Goal: Task Accomplishment & Management: Use online tool/utility

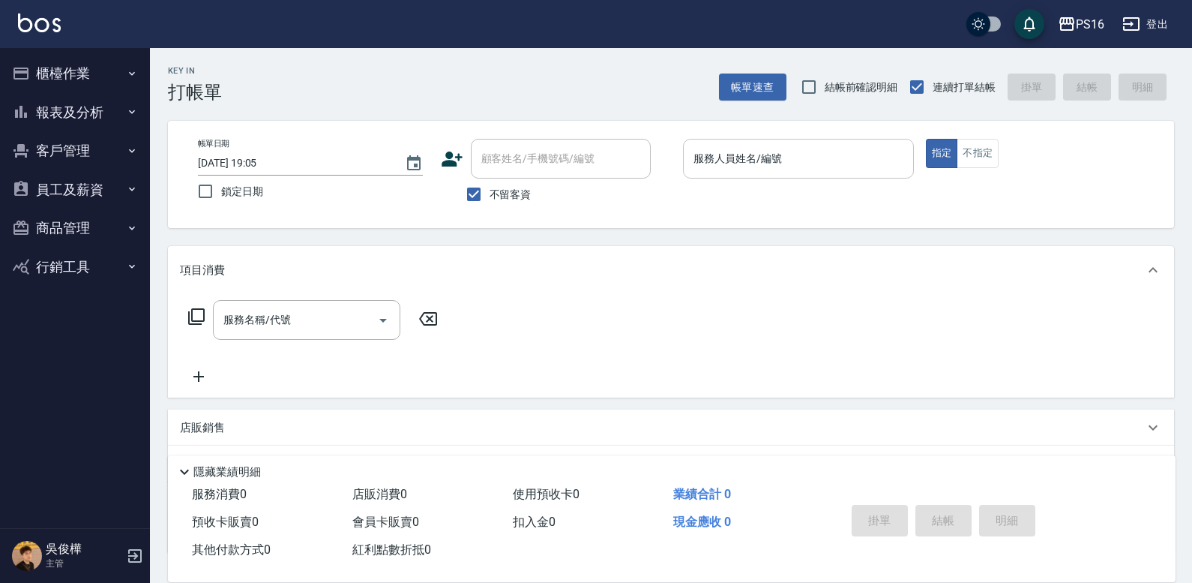
drag, startPoint x: 795, startPoint y: 182, endPoint x: 797, endPoint y: 172, distance: 9.9
click at [733, 178] on div "服務人員姓名/編號 服務人員姓名/編號" at bounding box center [798, 166] width 231 height 55
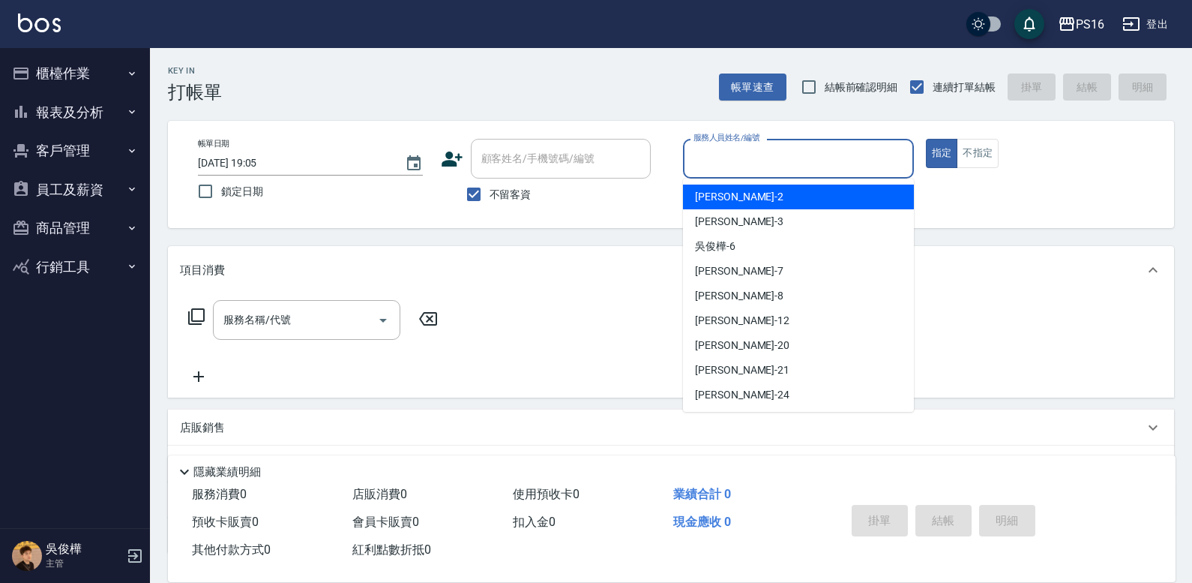
click at [733, 169] on input "服務人員姓名/編號" at bounding box center [798, 158] width 217 height 26
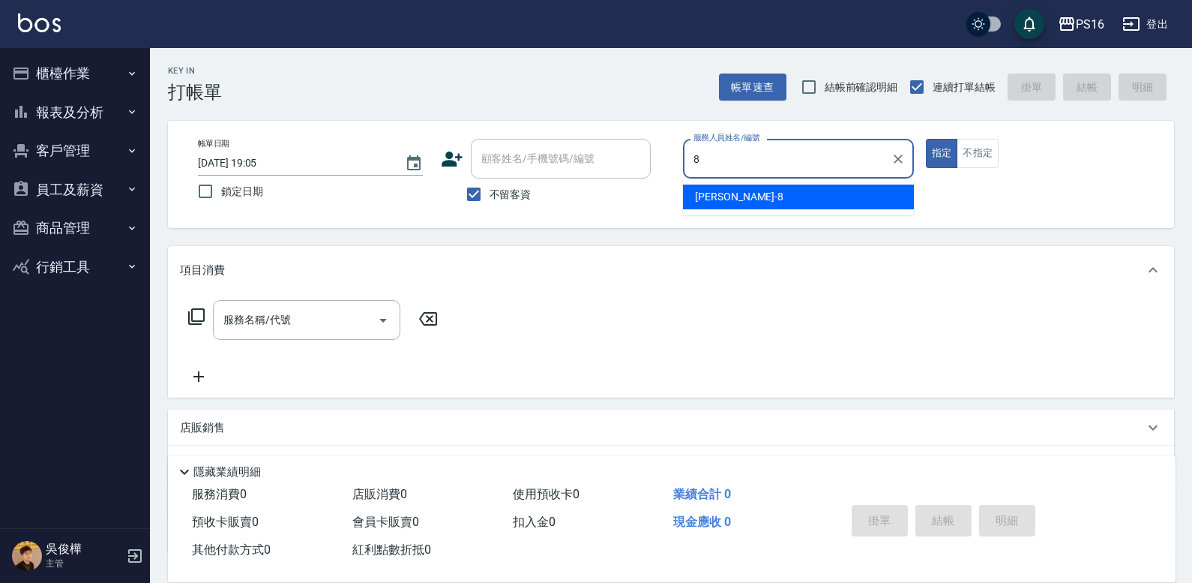
type input "[PERSON_NAME]-8"
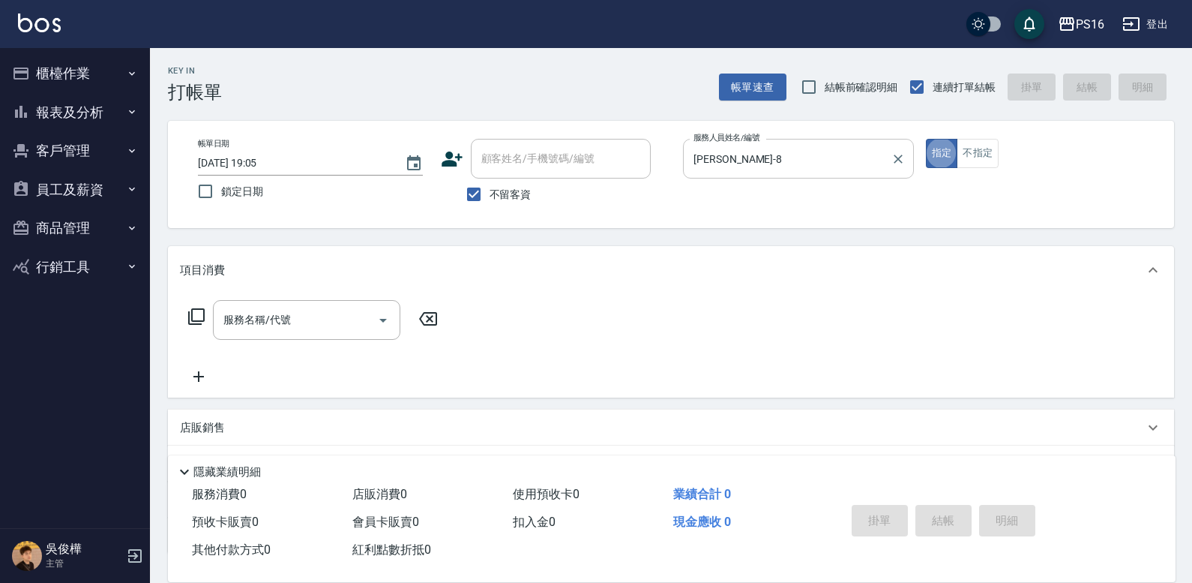
type button "true"
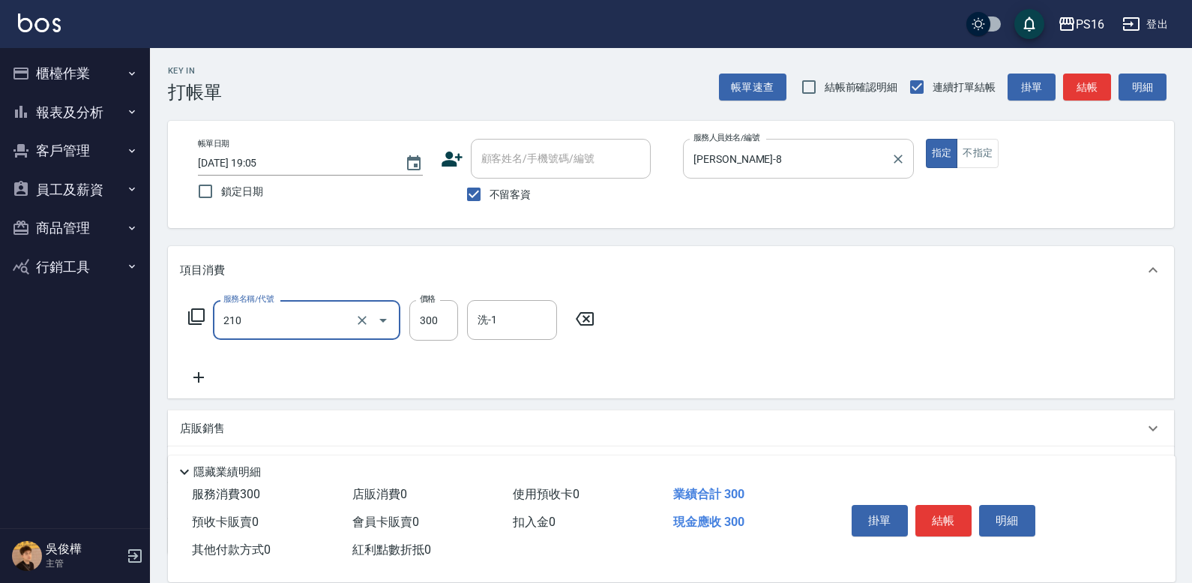
type input "歐娜洗髮精(210)"
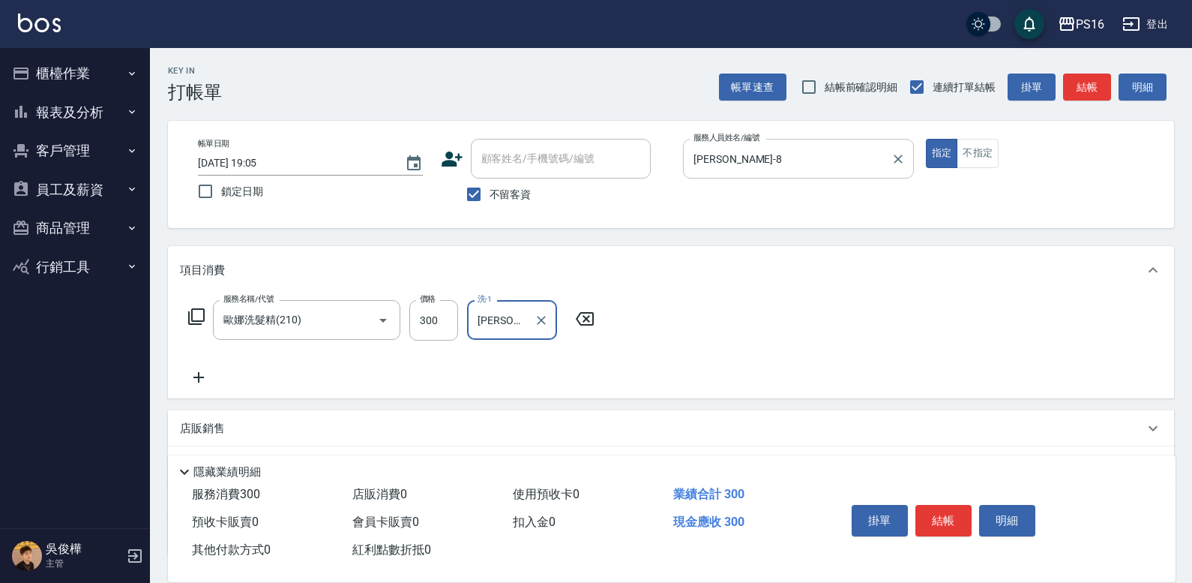
type input "[PERSON_NAME]-21"
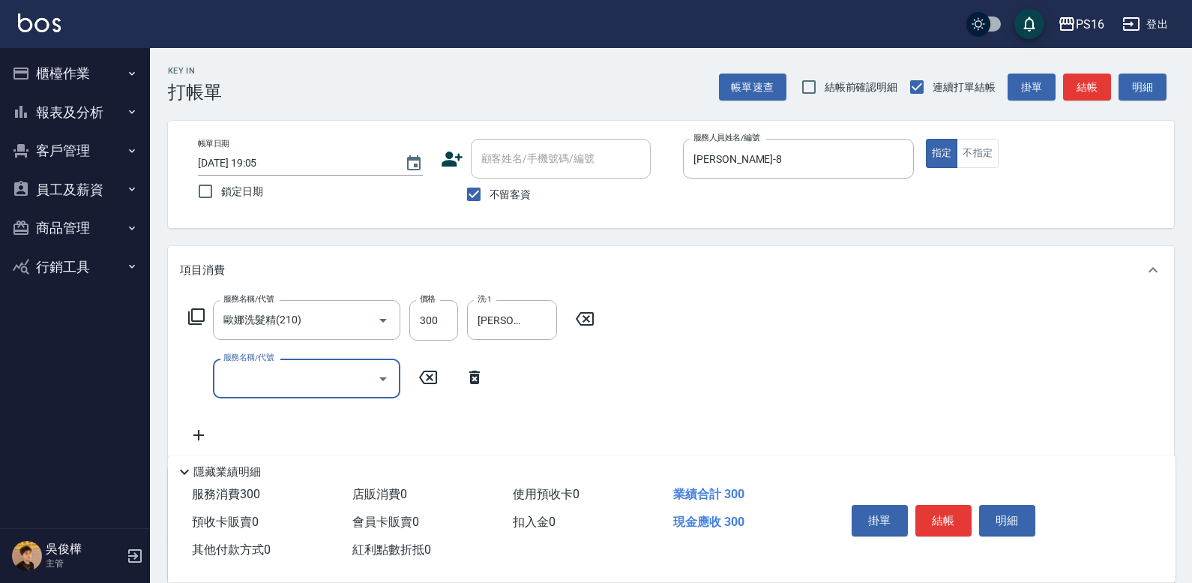
click at [192, 313] on icon at bounding box center [196, 316] width 16 height 16
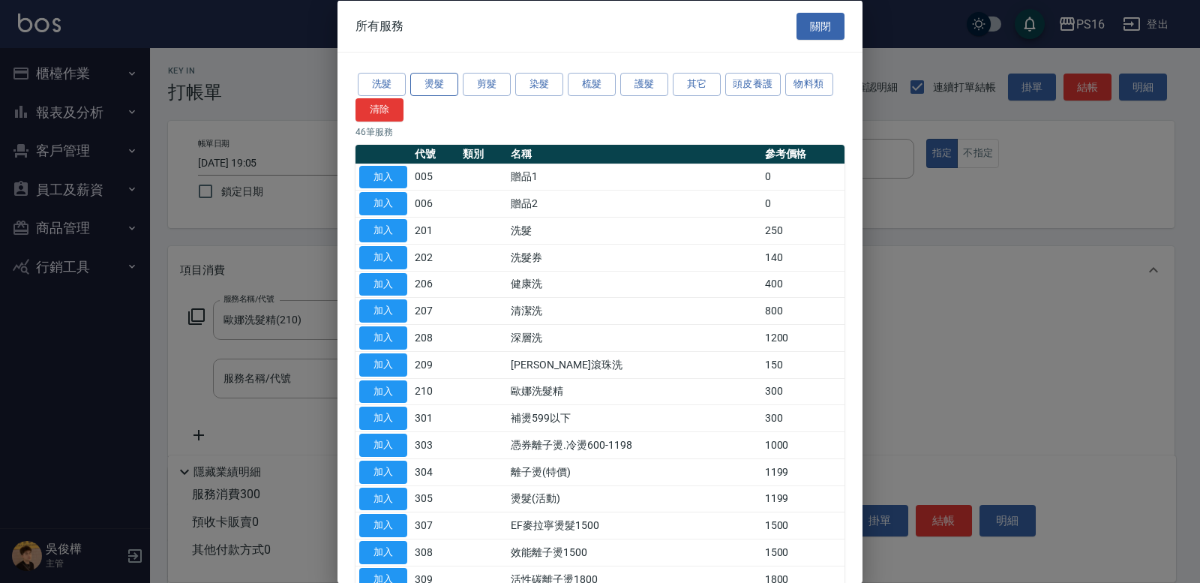
click at [448, 82] on button "燙髮" at bounding box center [434, 84] width 48 height 23
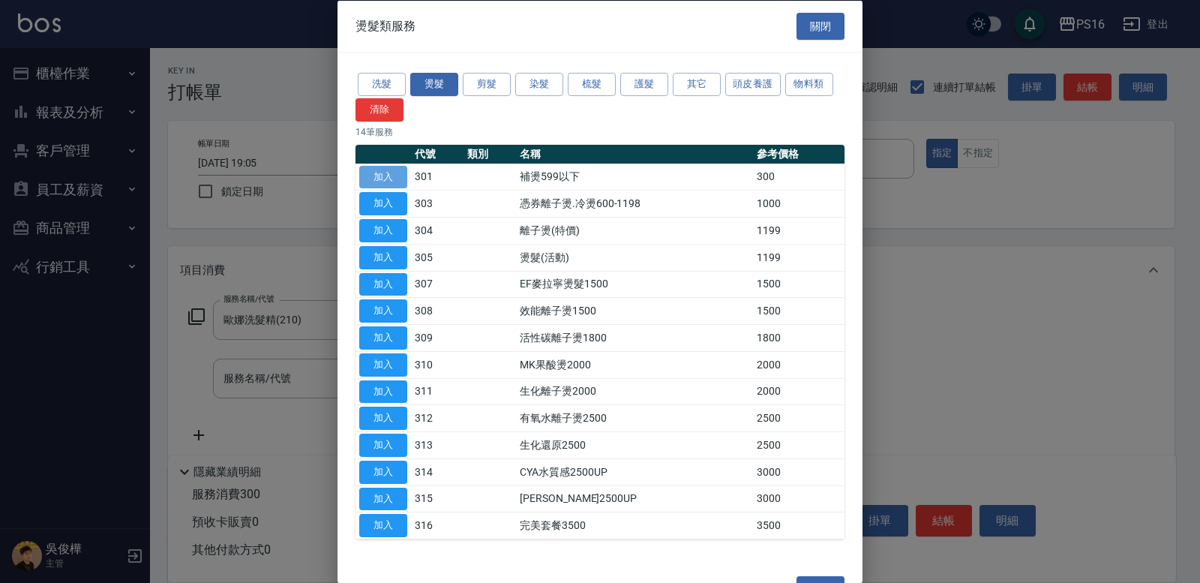
click at [379, 174] on button "加入" at bounding box center [383, 176] width 48 height 23
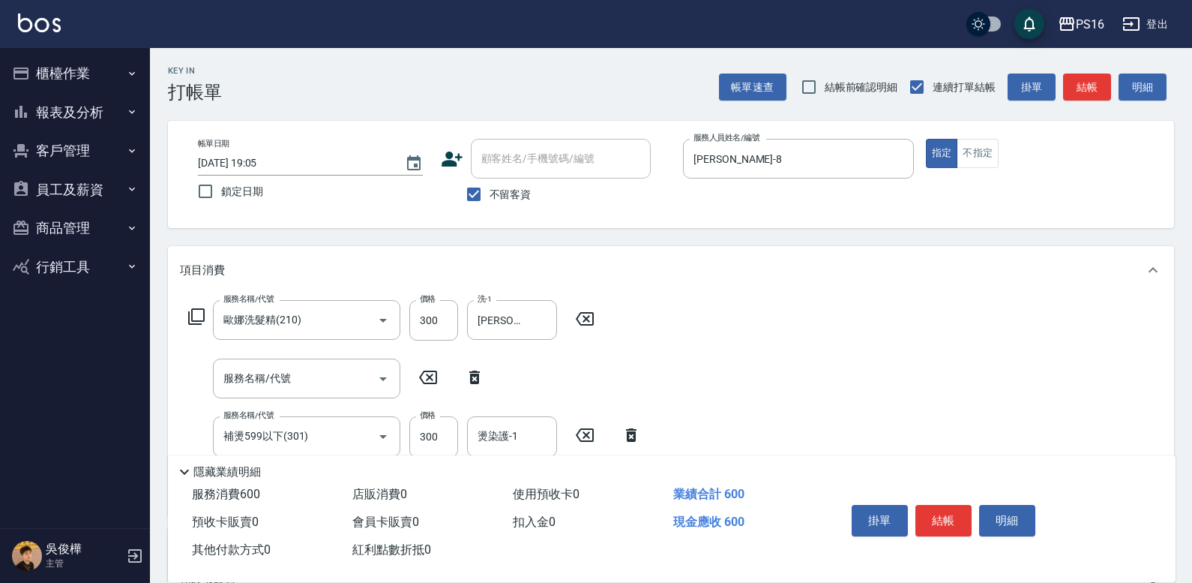
click at [474, 373] on icon at bounding box center [474, 376] width 10 height 13
type input "補燙599以下(301)"
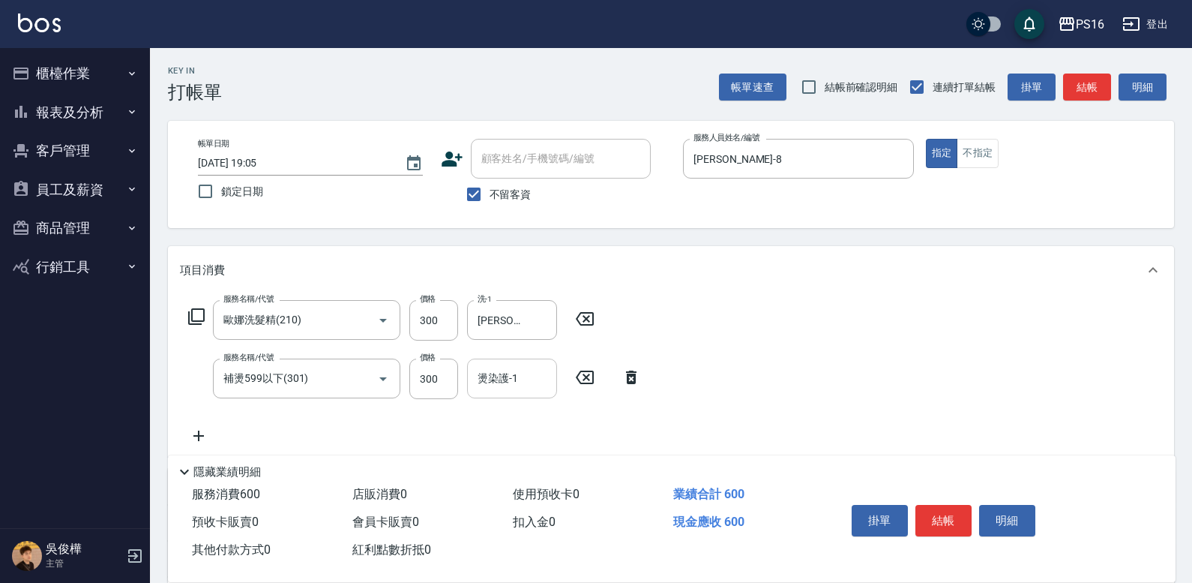
click at [510, 379] on input "燙染護-1" at bounding box center [512, 378] width 76 height 26
type input "[PERSON_NAME]-21"
type input "染髮(501)"
type input "3000"
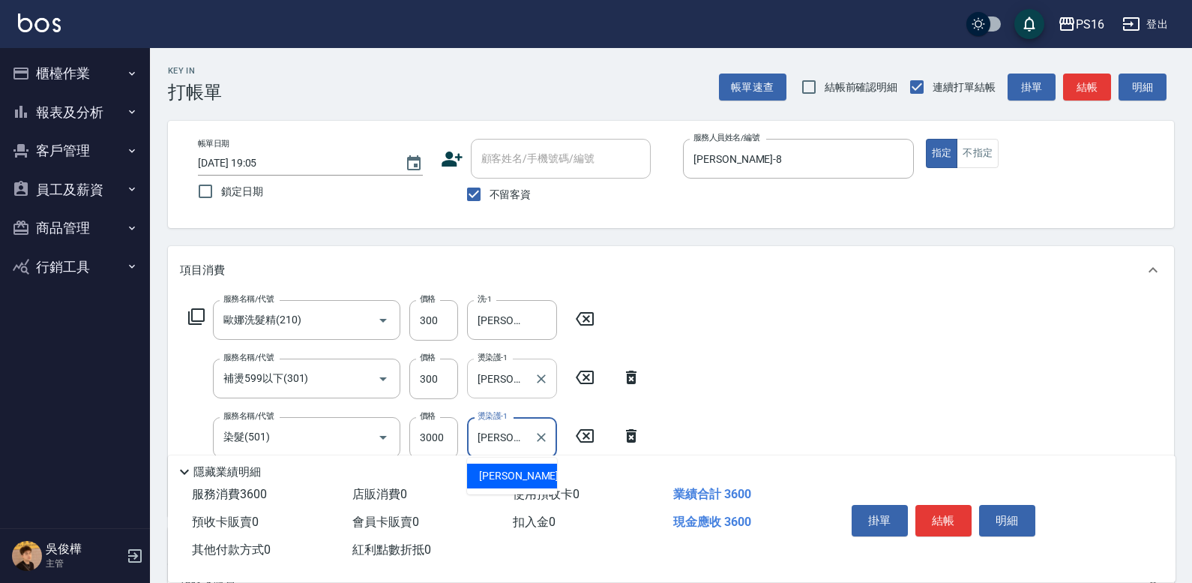
type input "[PERSON_NAME]-21"
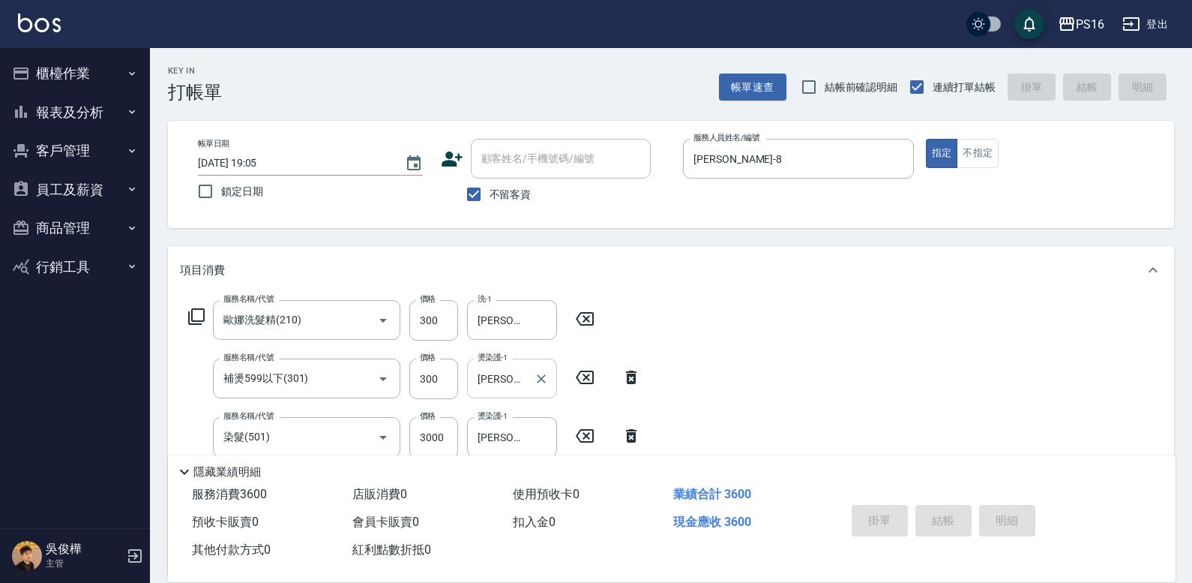
type input "[DATE] 19:06"
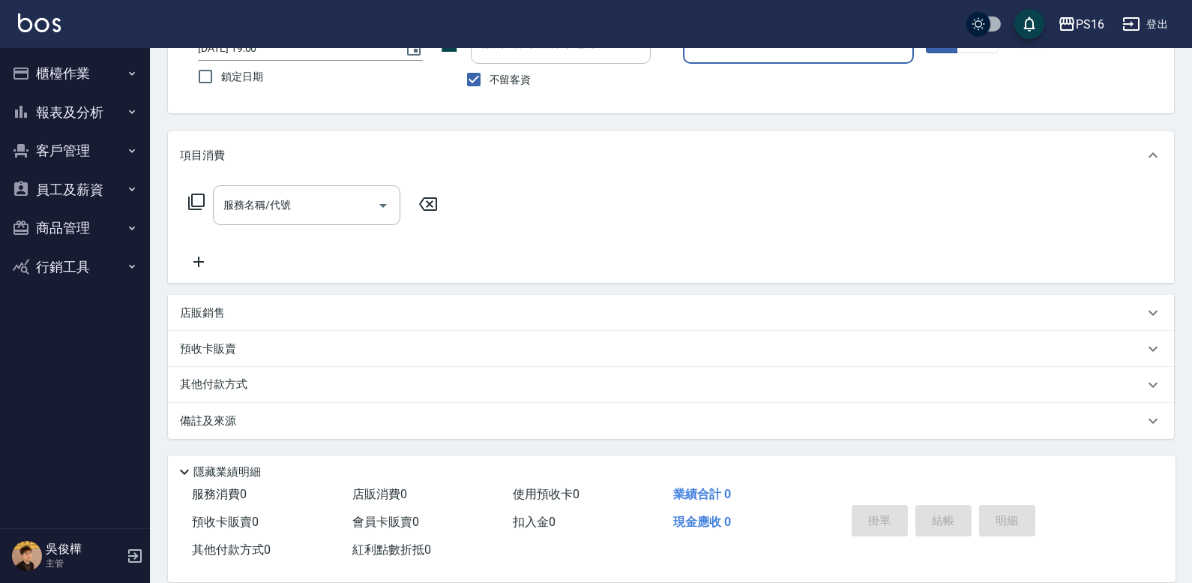
scroll to position [25, 0]
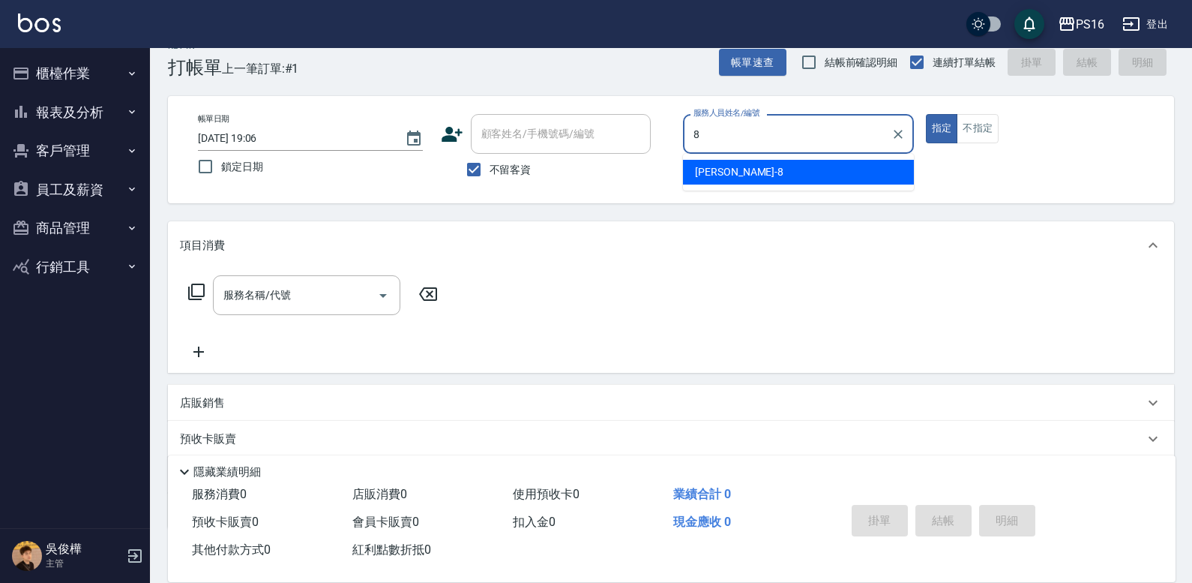
type input "[PERSON_NAME]-8"
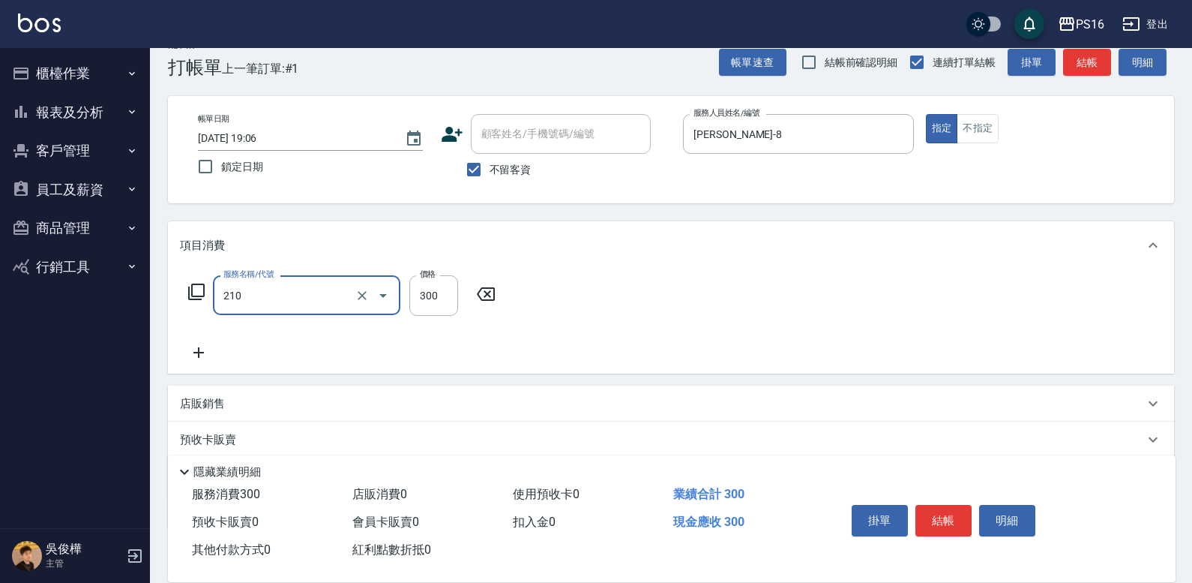
type input "歐娜洗髮精(210)"
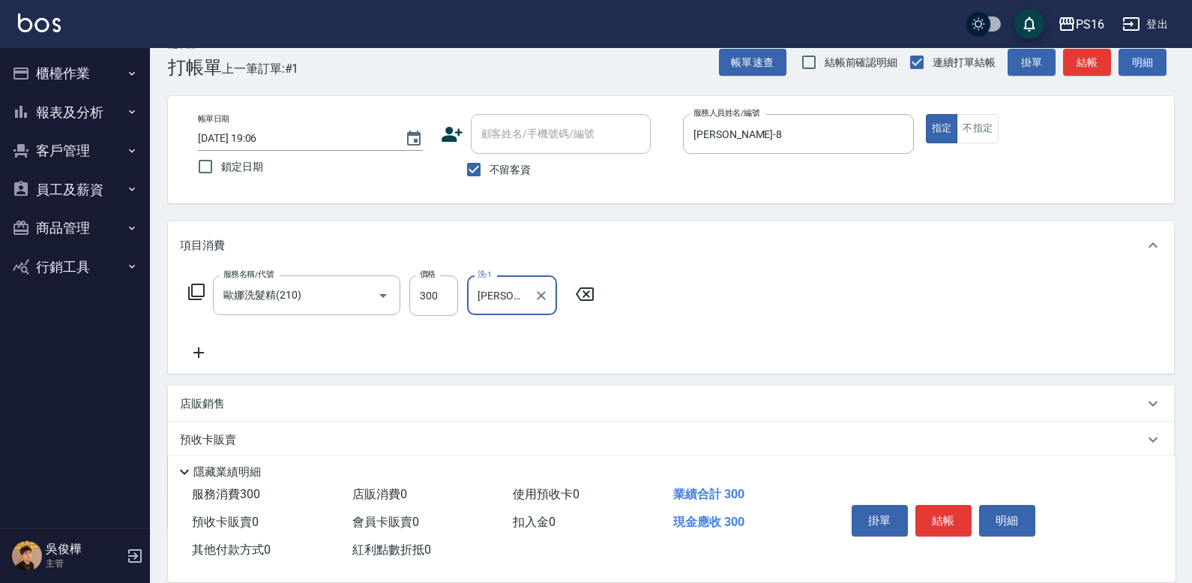
type input "[PERSON_NAME]-21"
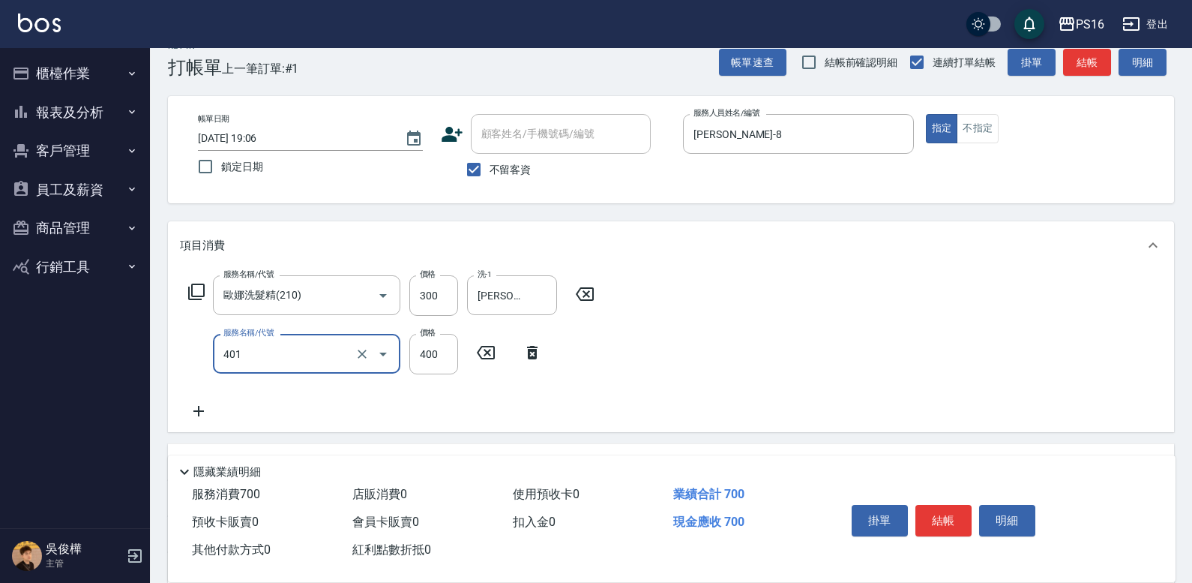
type input "剪髮(401)"
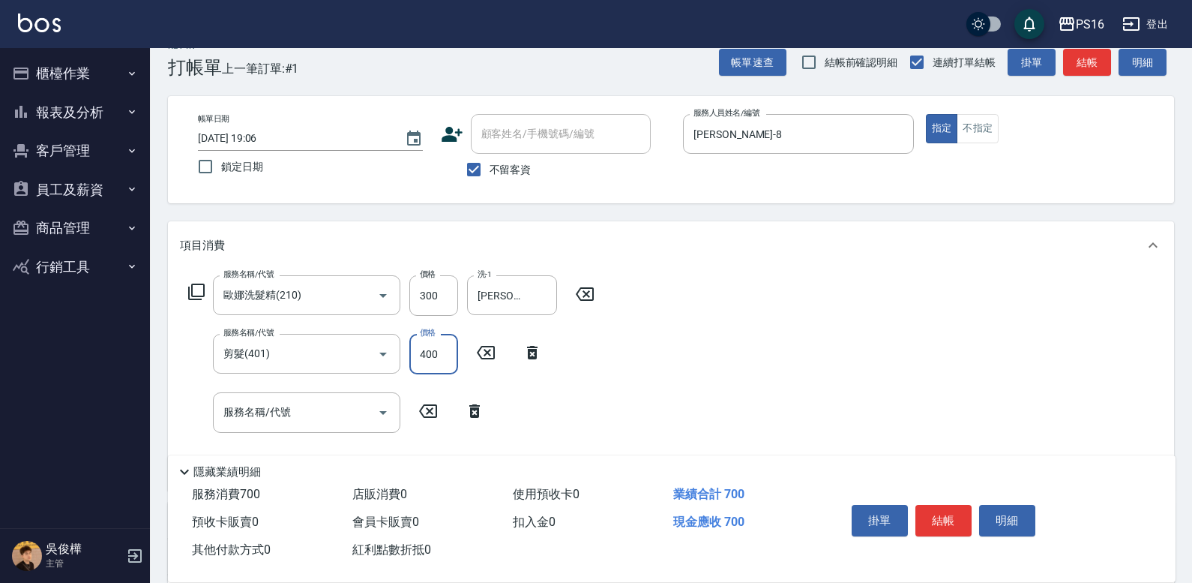
drag, startPoint x: 445, startPoint y: 353, endPoint x: 449, endPoint y: 337, distance: 16.4
click at [445, 351] on input "400" at bounding box center [433, 354] width 49 height 40
type input "300"
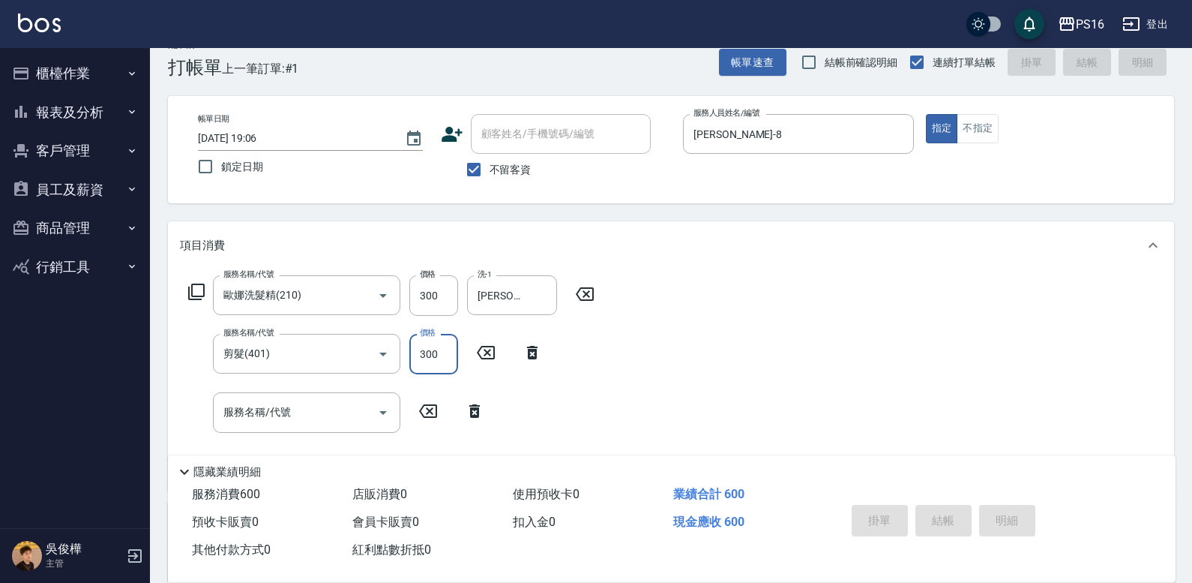
type input "[DATE] 19:07"
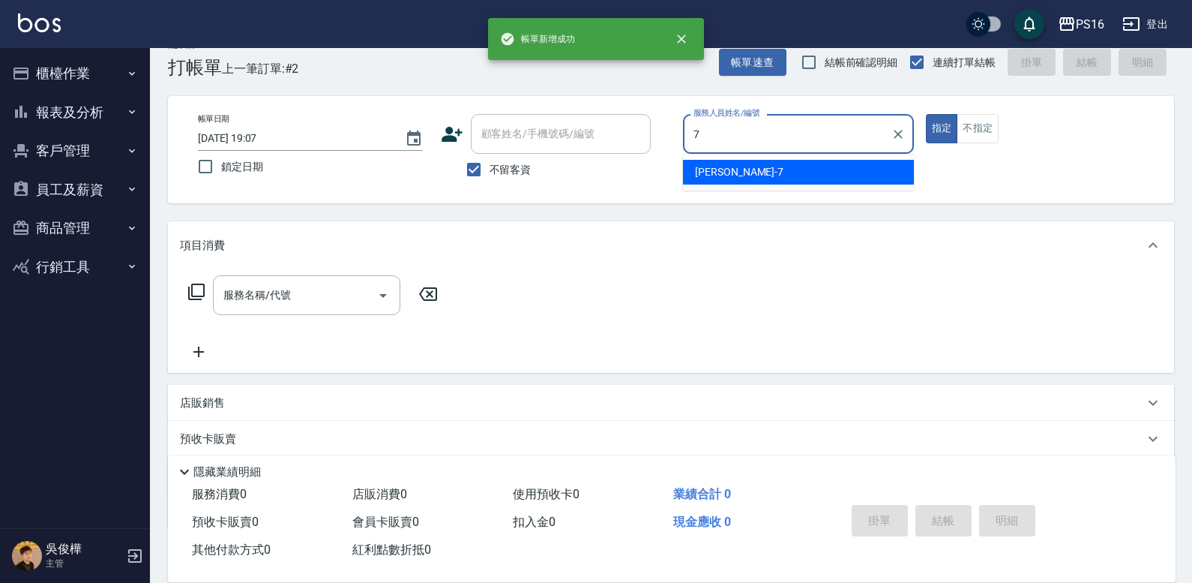
type input "[PERSON_NAME]-7"
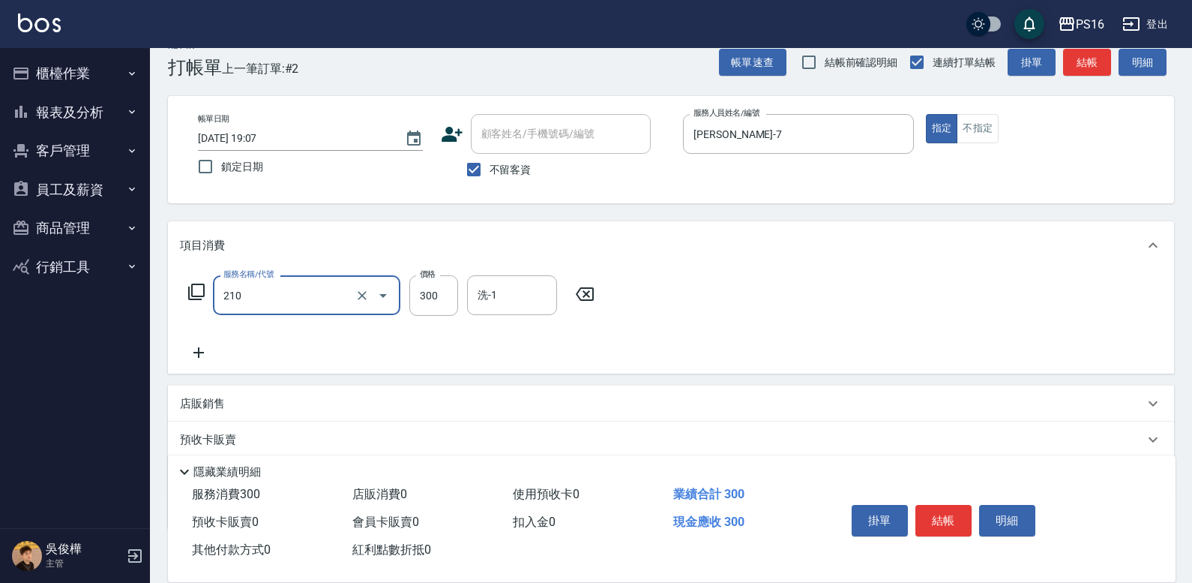
type input "歐娜洗髮精(210)"
type input "3"
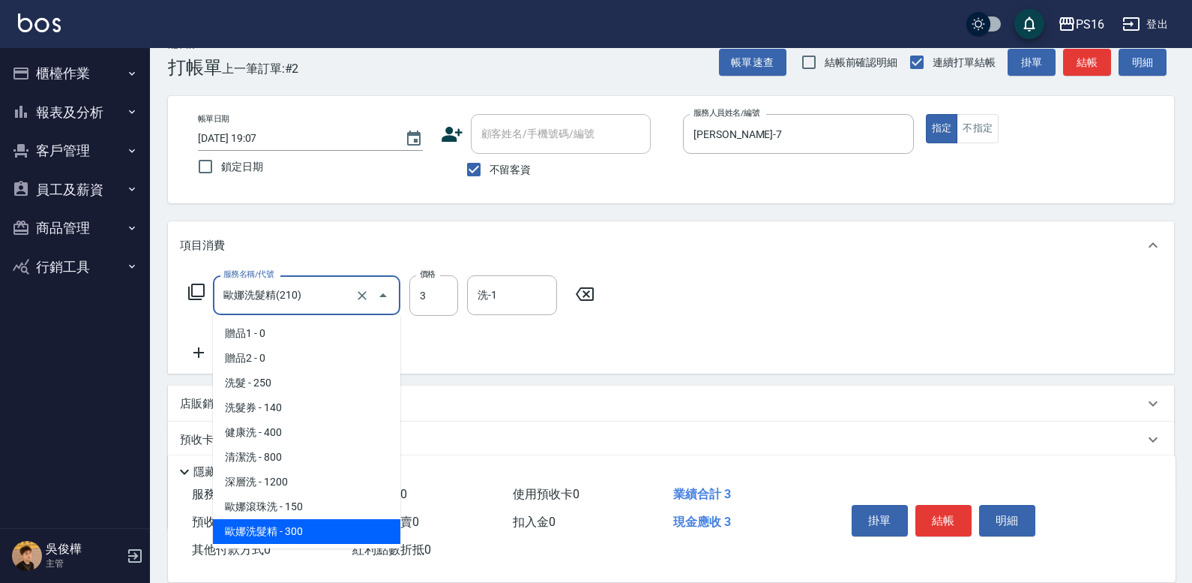
click at [311, 288] on input "歐娜洗髮精(210)" at bounding box center [286, 295] width 132 height 26
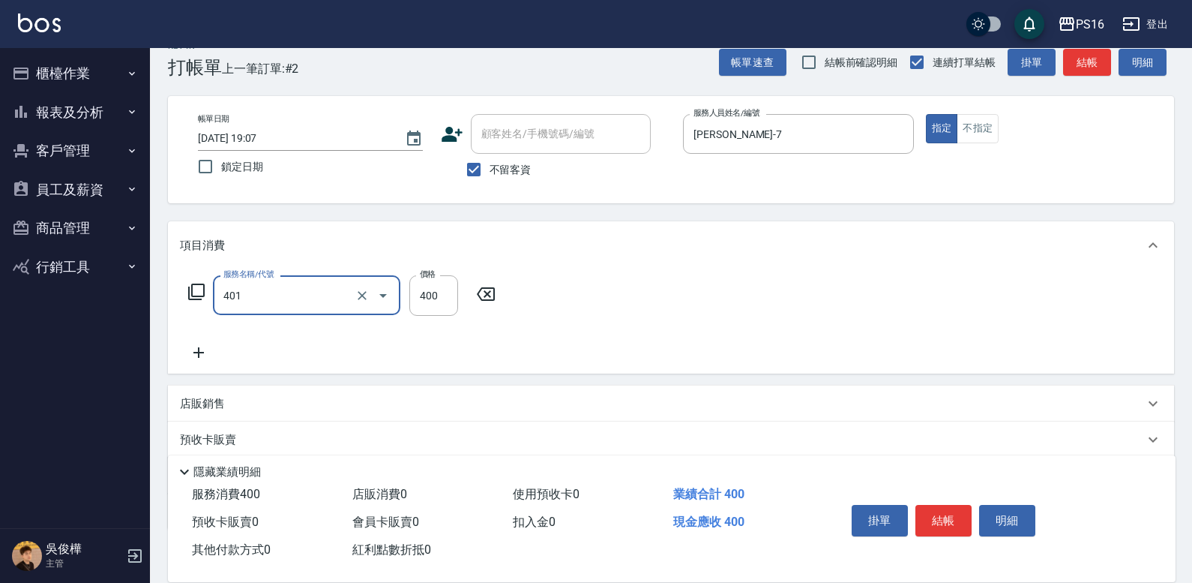
type input "剪髮(401)"
type input "350"
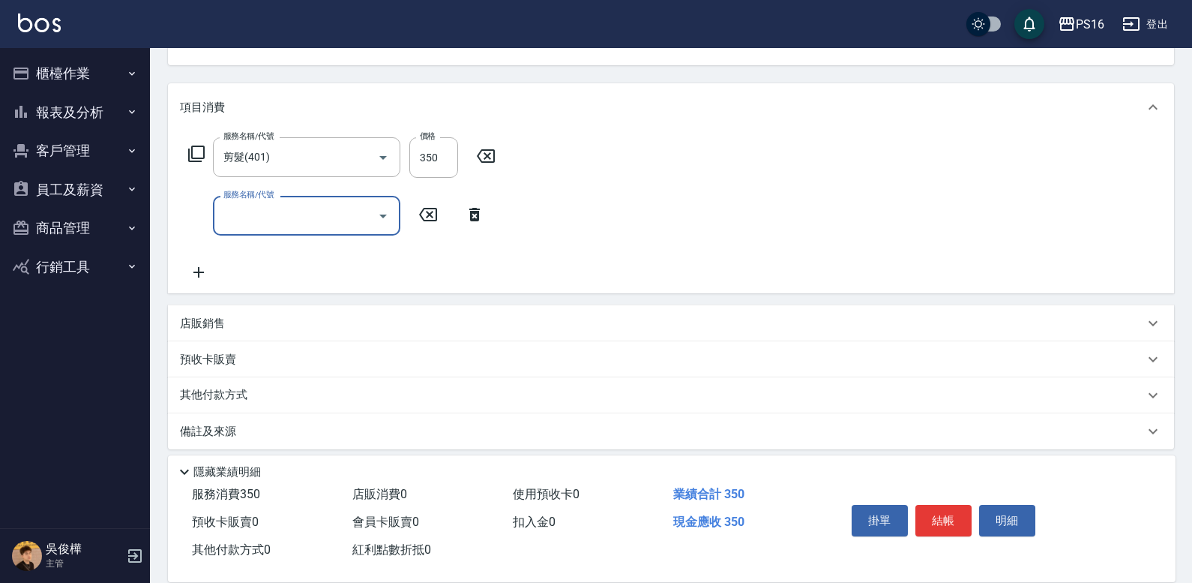
scroll to position [165, 0]
click at [271, 326] on div "店販銷售" at bounding box center [662, 321] width 964 height 16
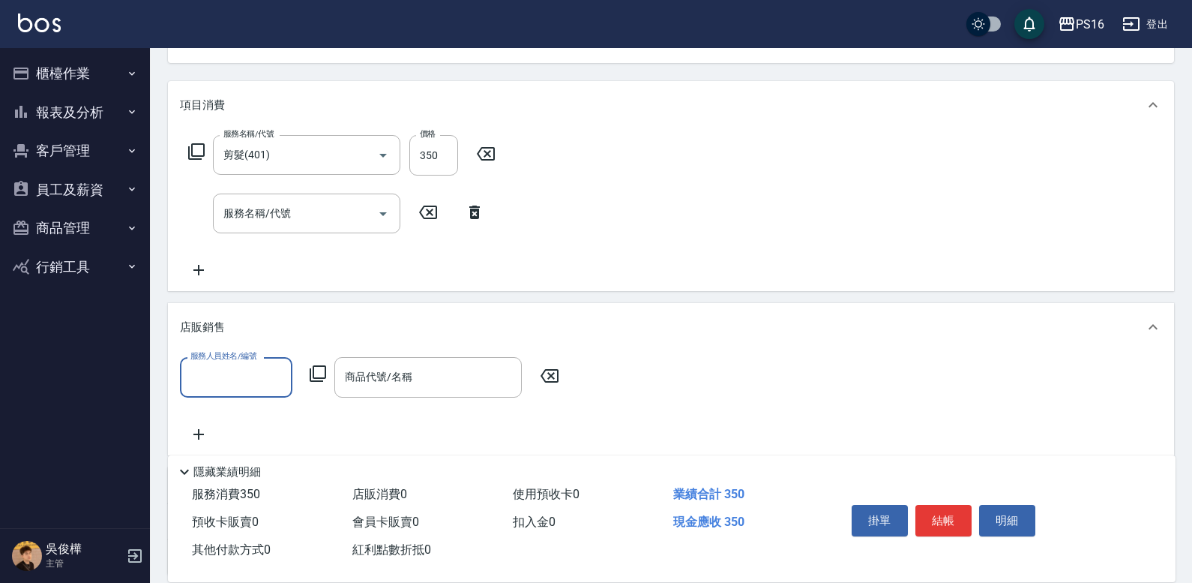
scroll to position [0, 0]
type input "[PERSON_NAME]-7"
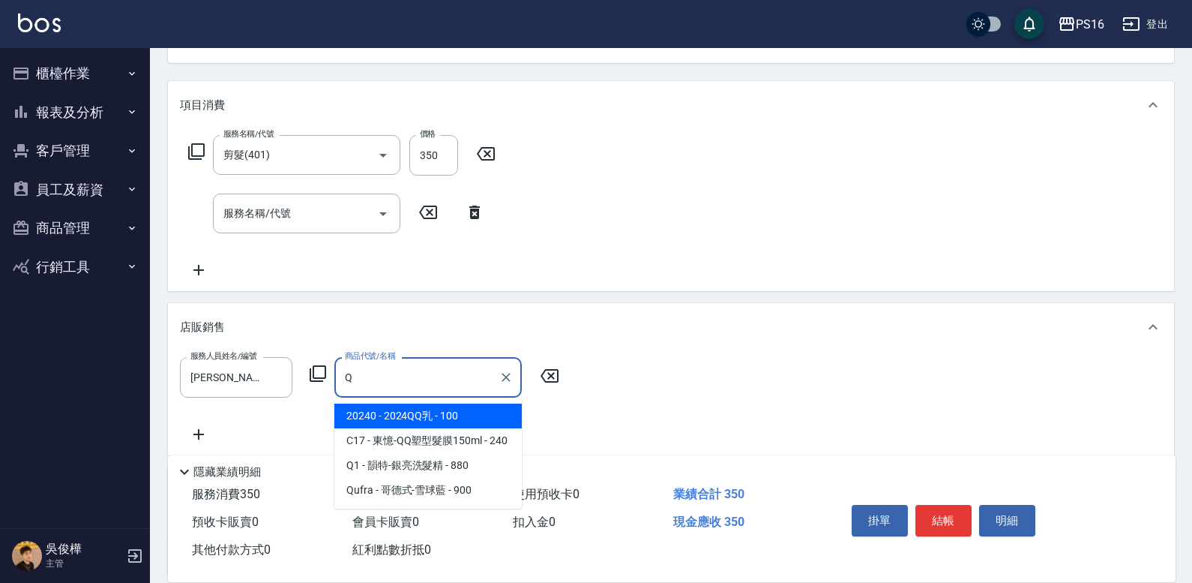
type input "2024QQ乳"
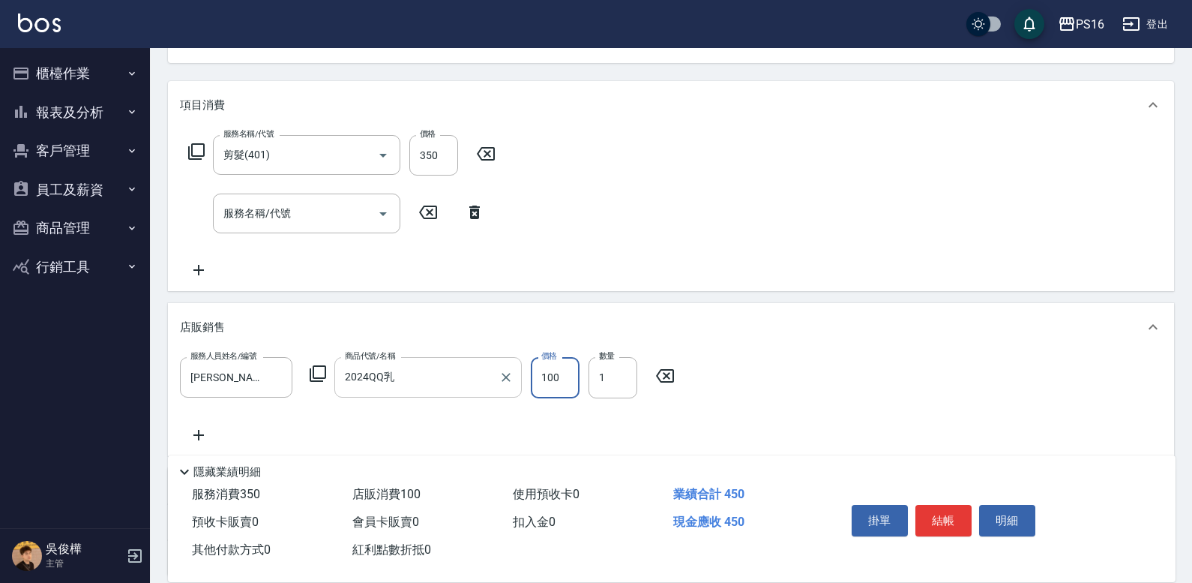
click at [409, 384] on input "2024QQ乳" at bounding box center [416, 377] width 151 height 26
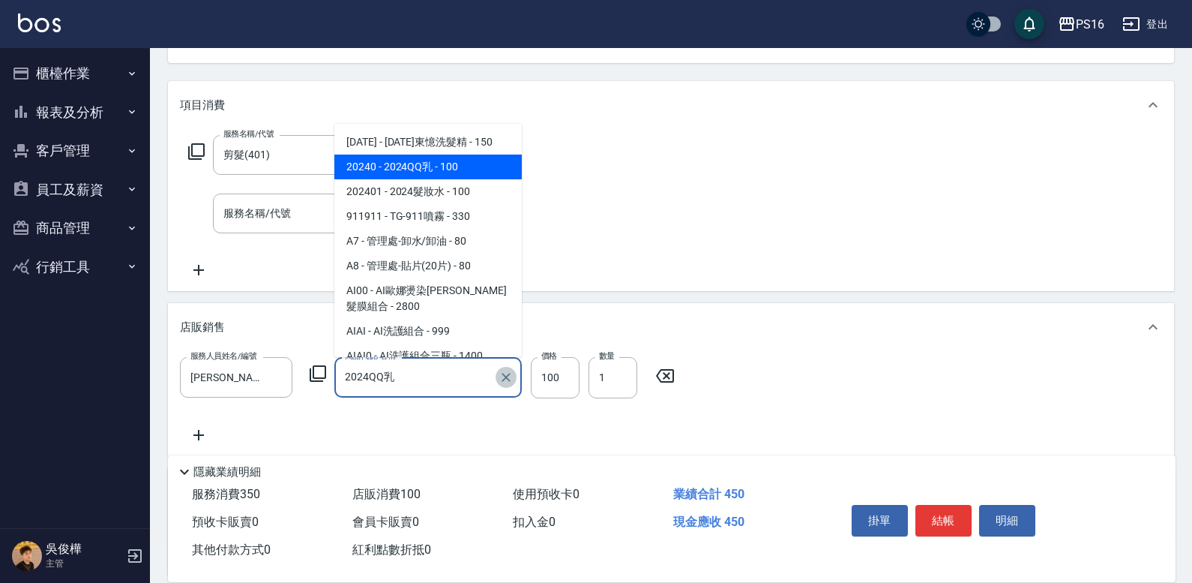
click at [511, 382] on icon "Clear" at bounding box center [506, 377] width 15 height 15
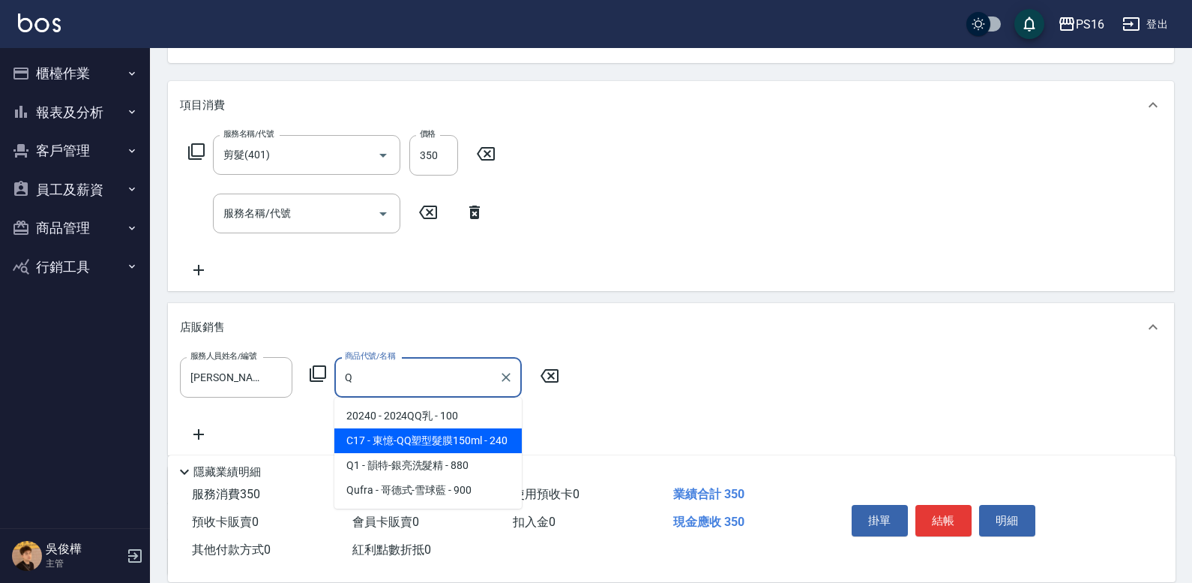
type input "東憶-QQ塑型髮膜150ml"
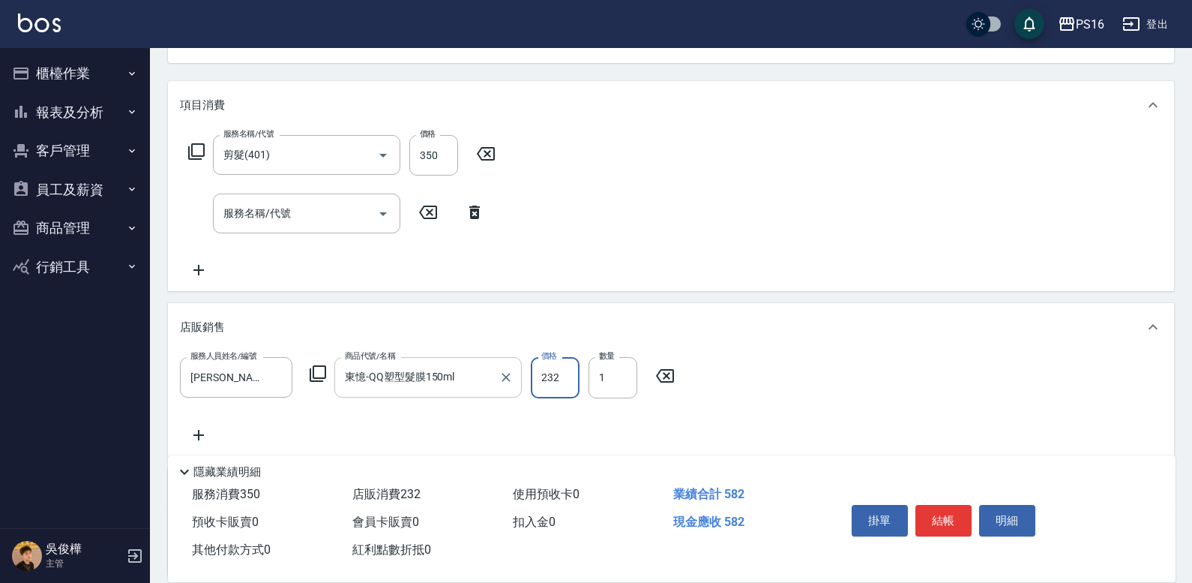
type input "232"
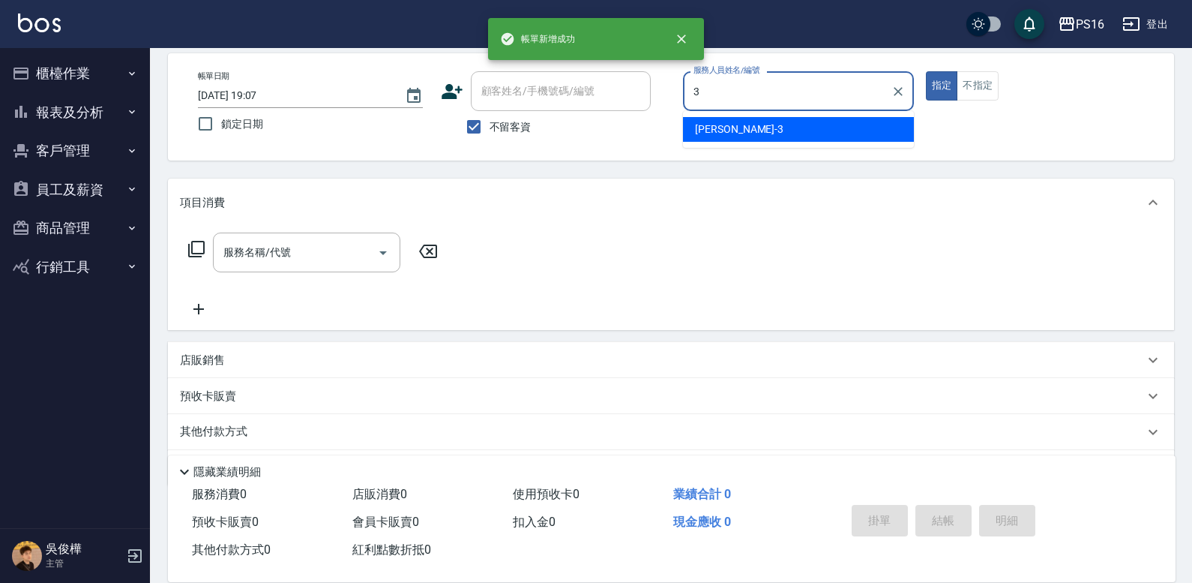
scroll to position [69, 0]
type input "[PERSON_NAME]-3"
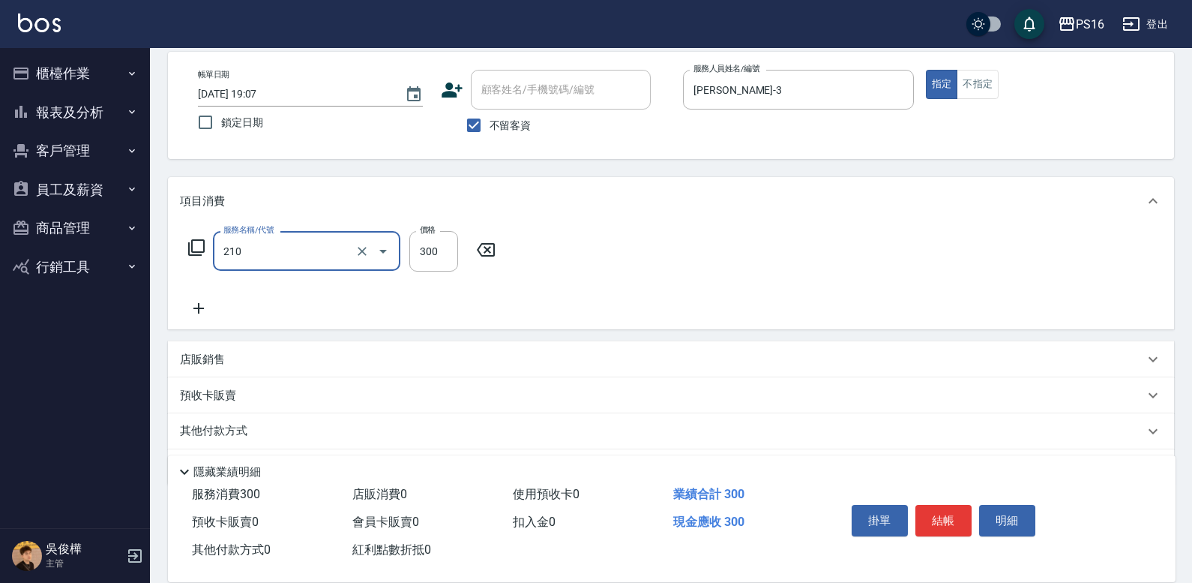
type input "歐娜洗髮精(210)"
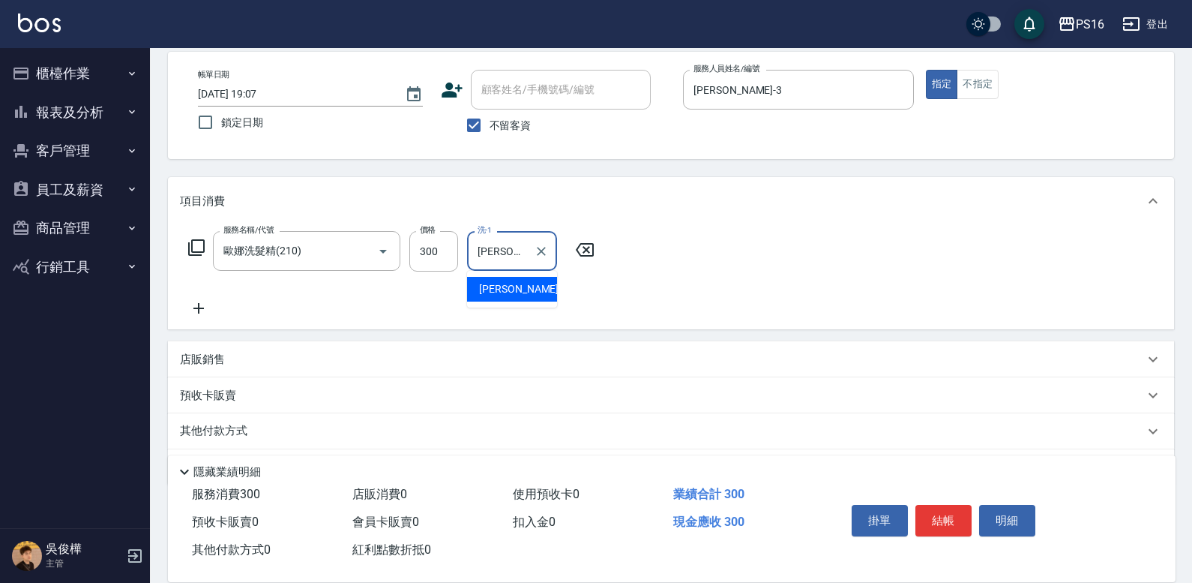
type input "[PERSON_NAME]-3"
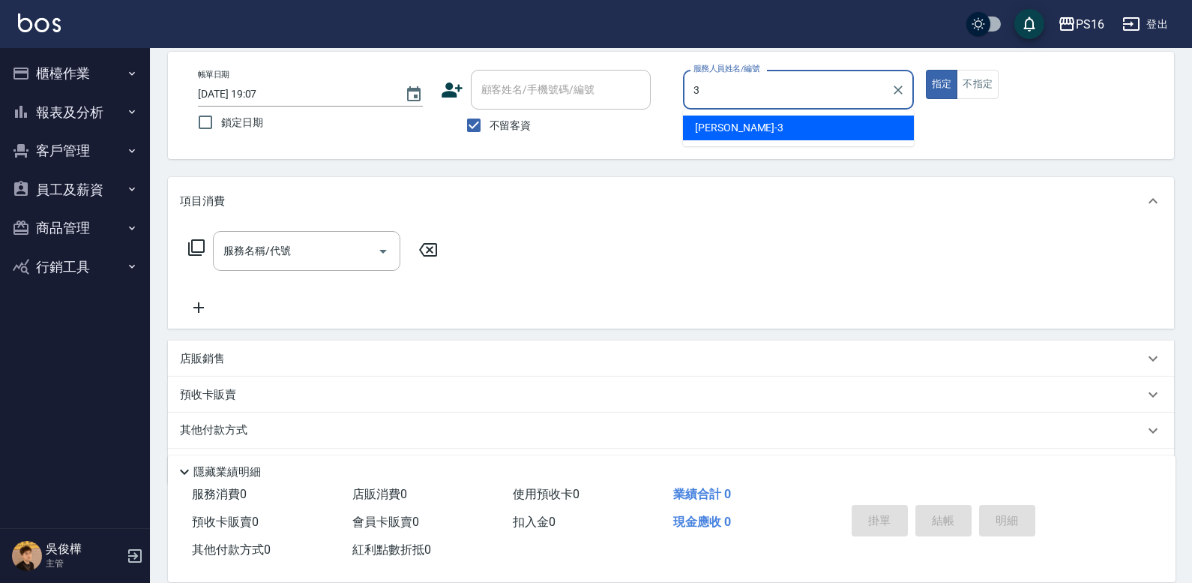
type input "[PERSON_NAME]-3"
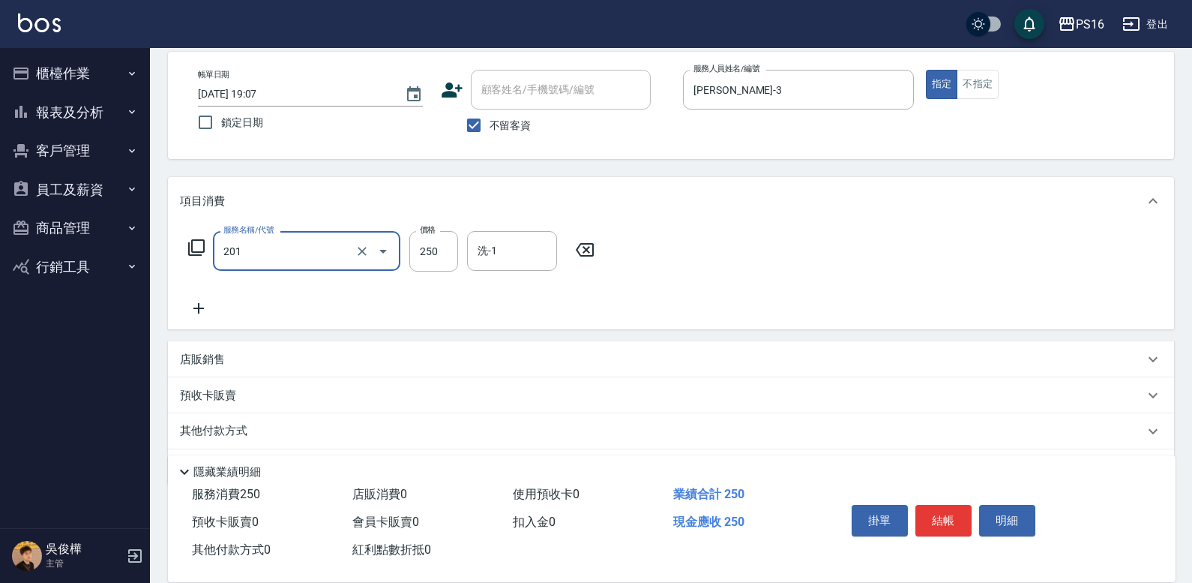
type input "洗髮(201)"
type input "[PERSON_NAME]-28"
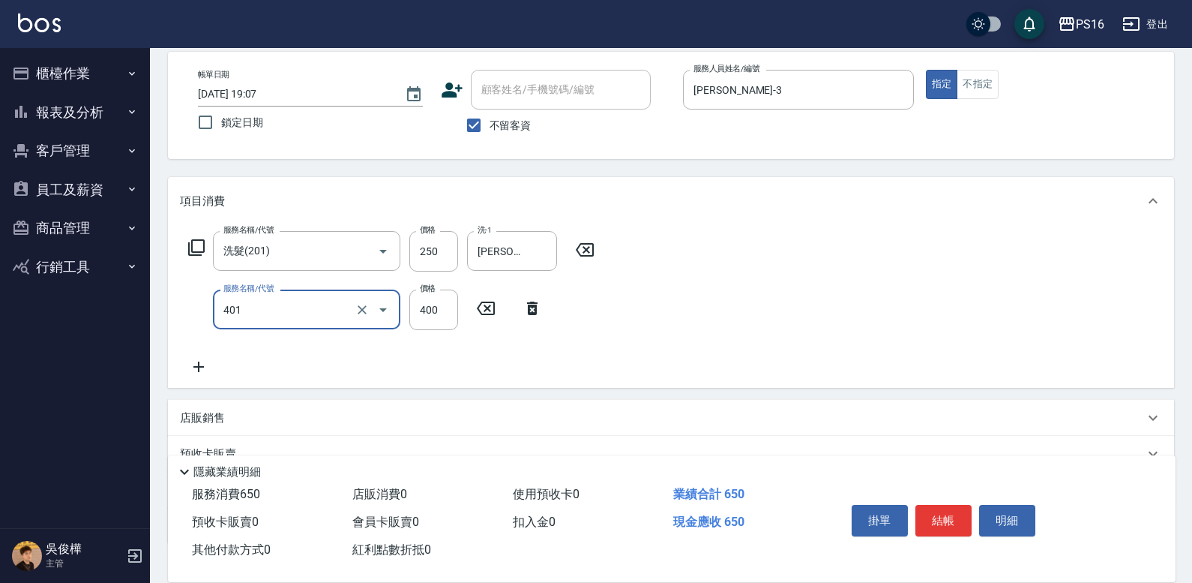
type input "剪髮(401)"
type input "50"
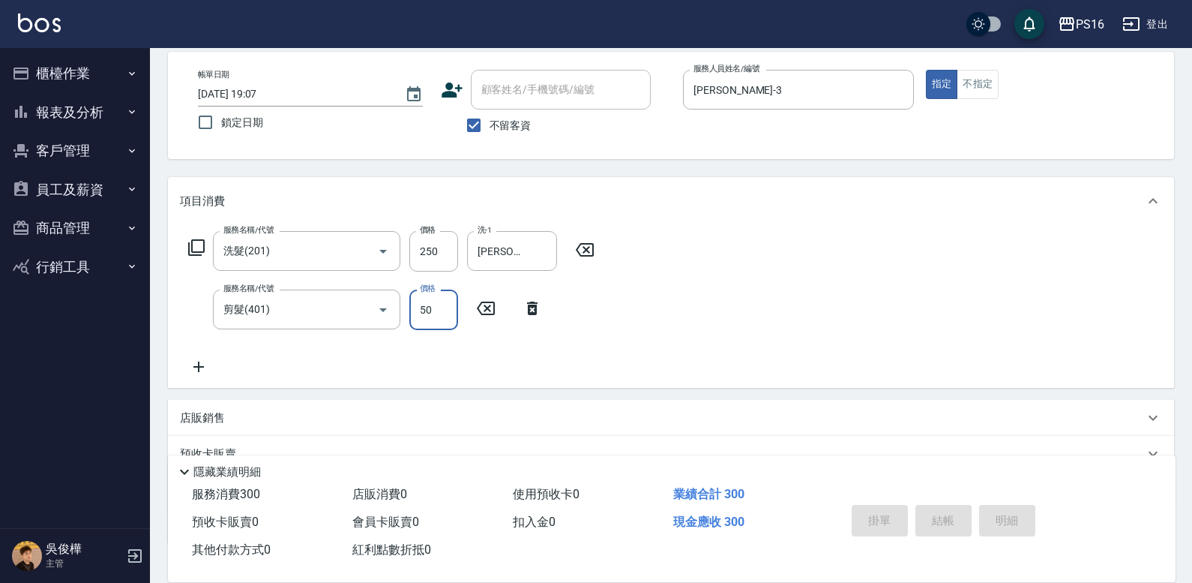
type input "[DATE] 19:09"
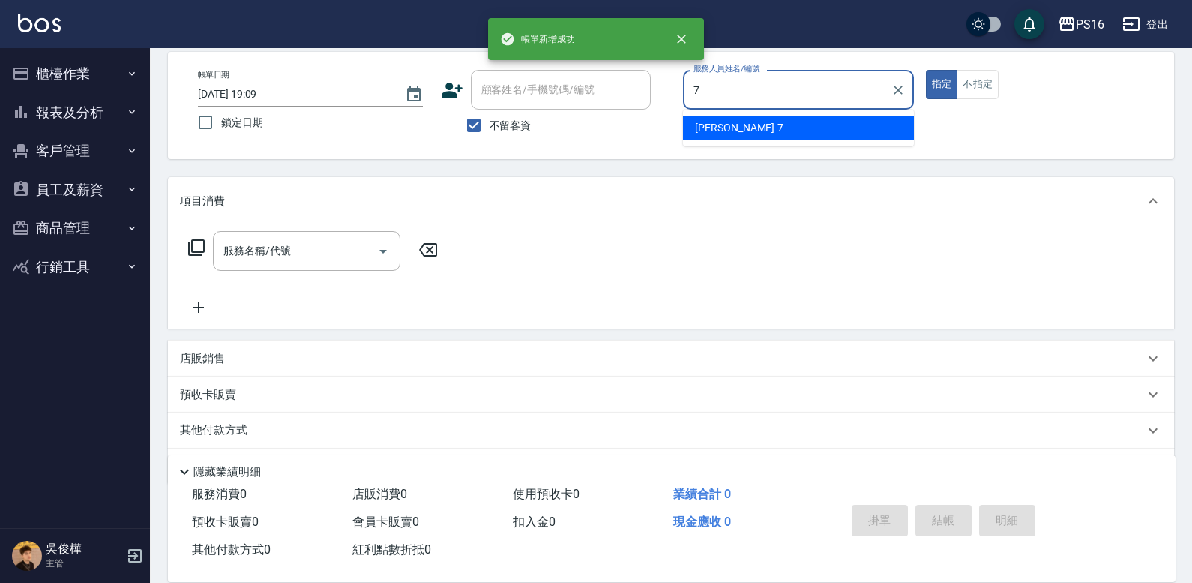
type input "[PERSON_NAME]-7"
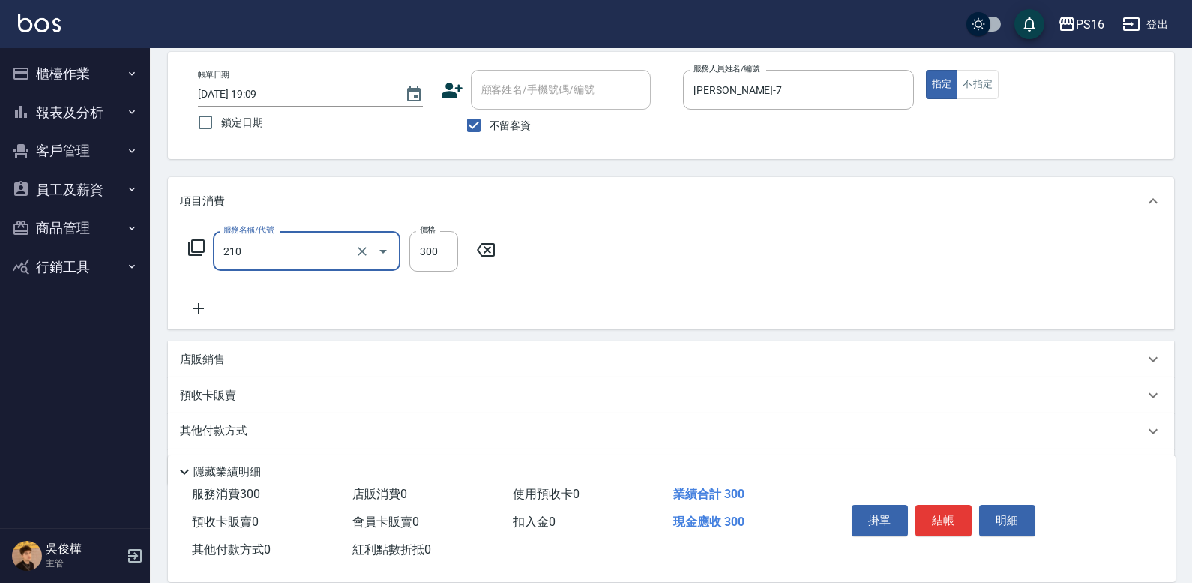
type input "歐娜洗髮精(210)"
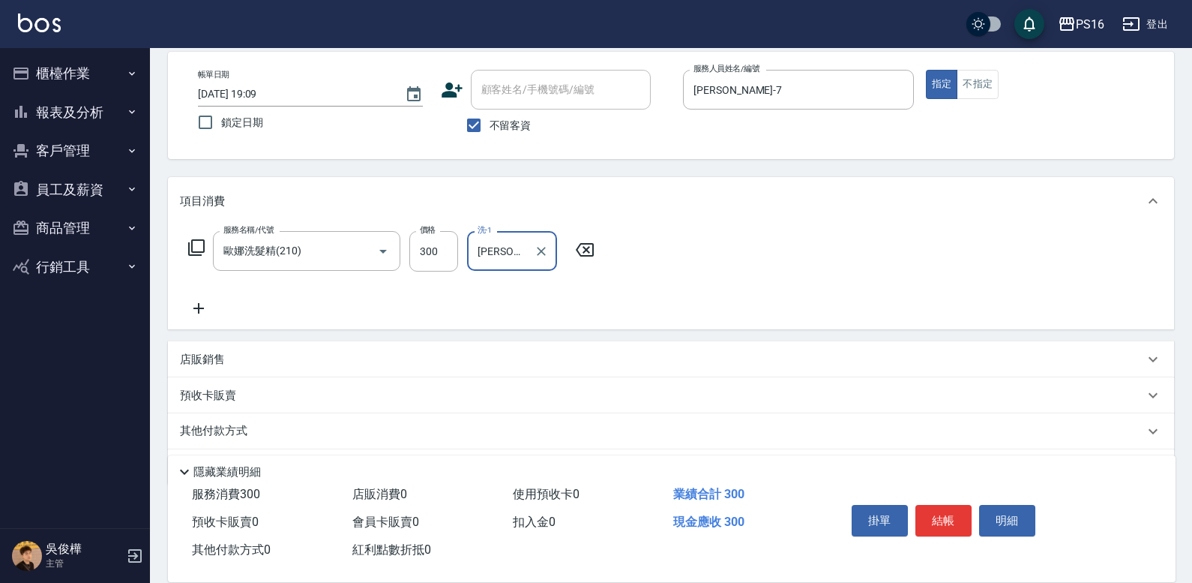
type input "[PERSON_NAME]-28"
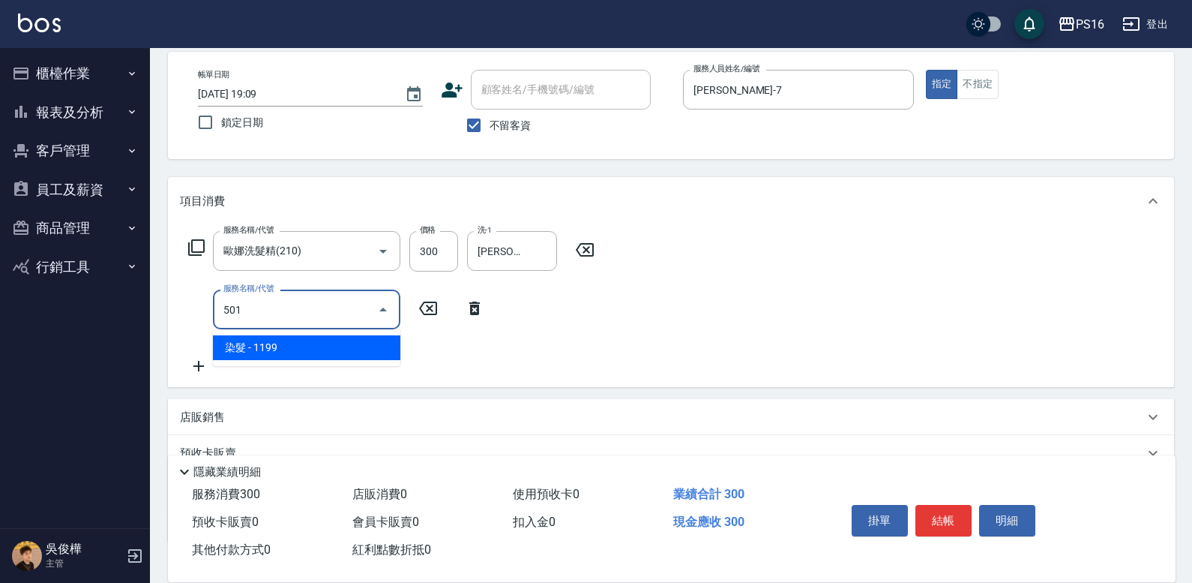
type input "染髮(501)"
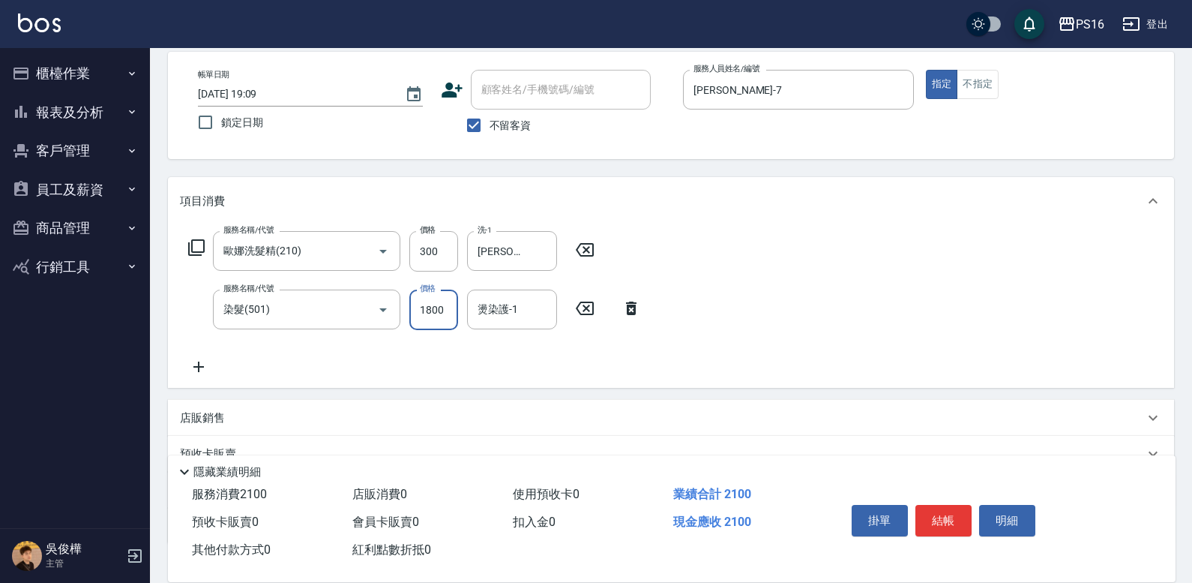
type input "1800"
type input "[PERSON_NAME]-28"
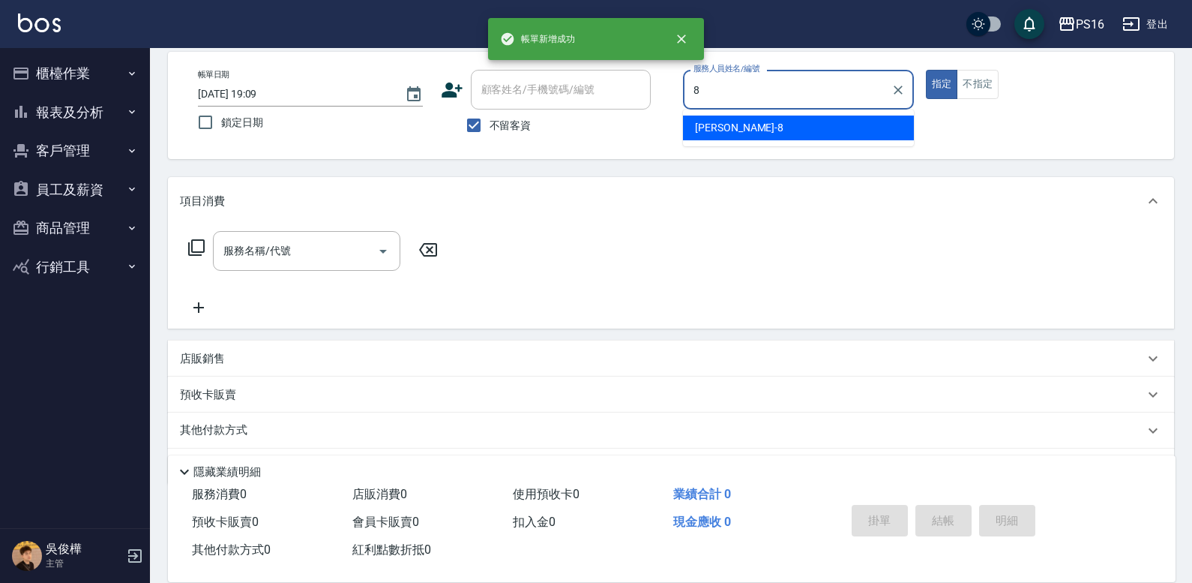
type input "[PERSON_NAME]-8"
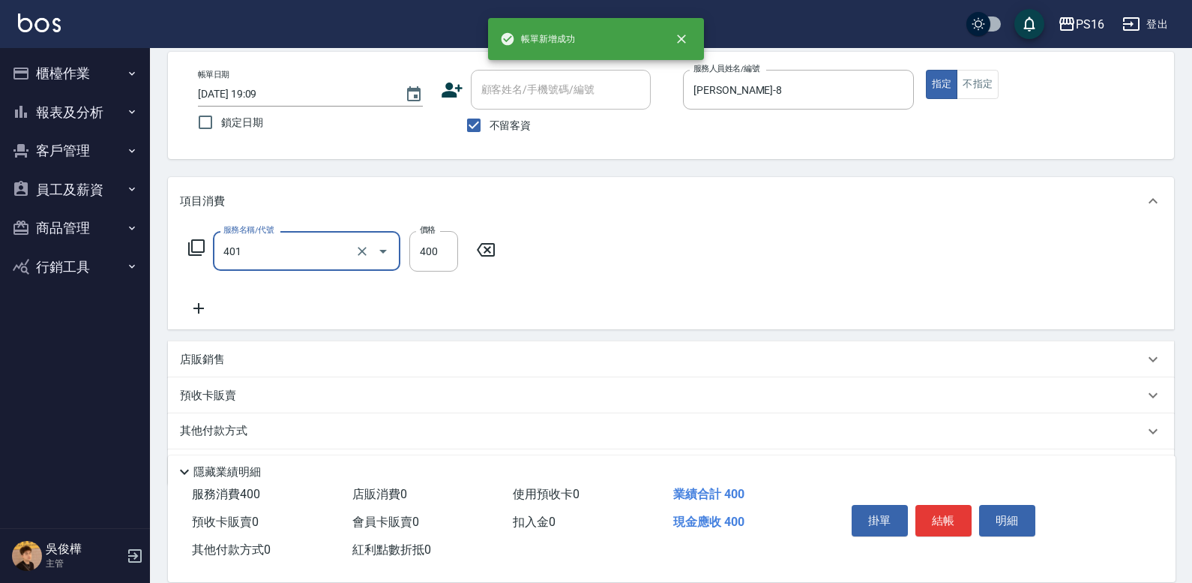
type input "剪髮(401)"
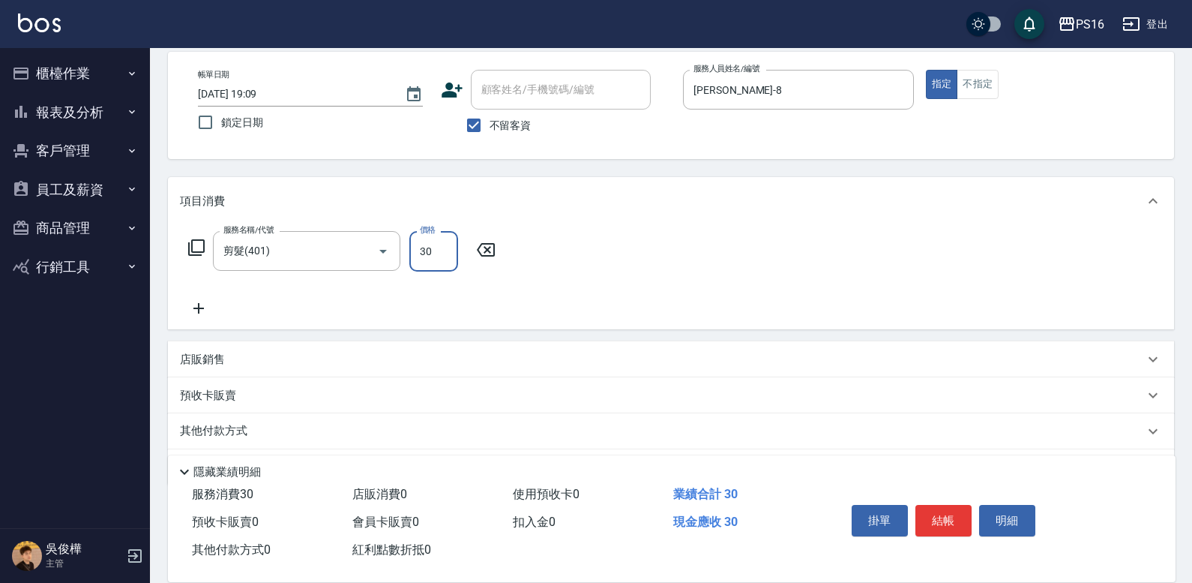
type input "300"
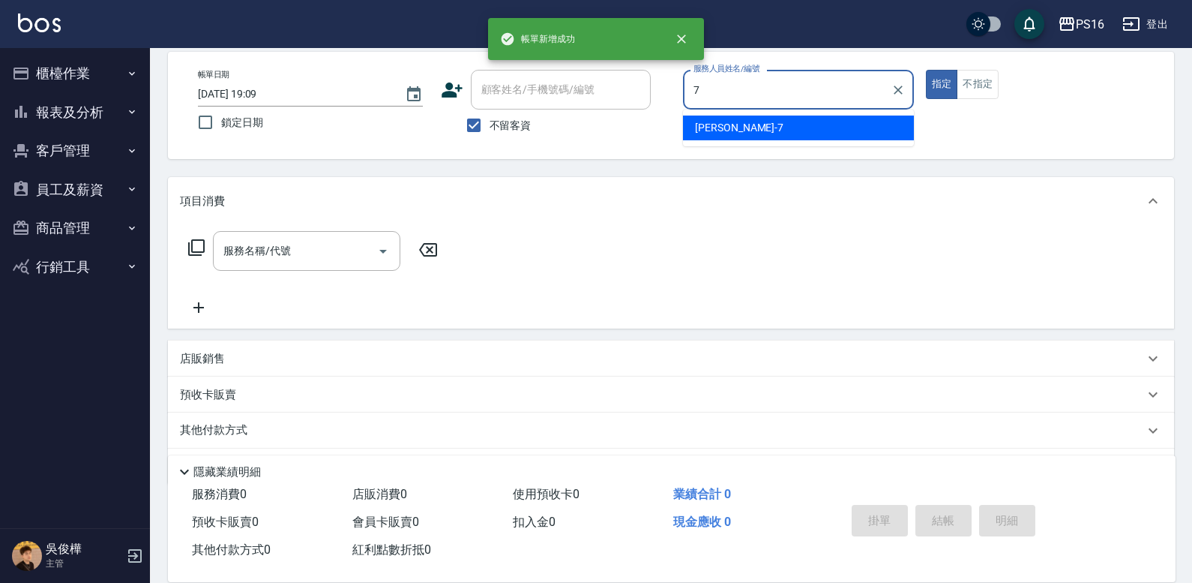
type input "[PERSON_NAME]-7"
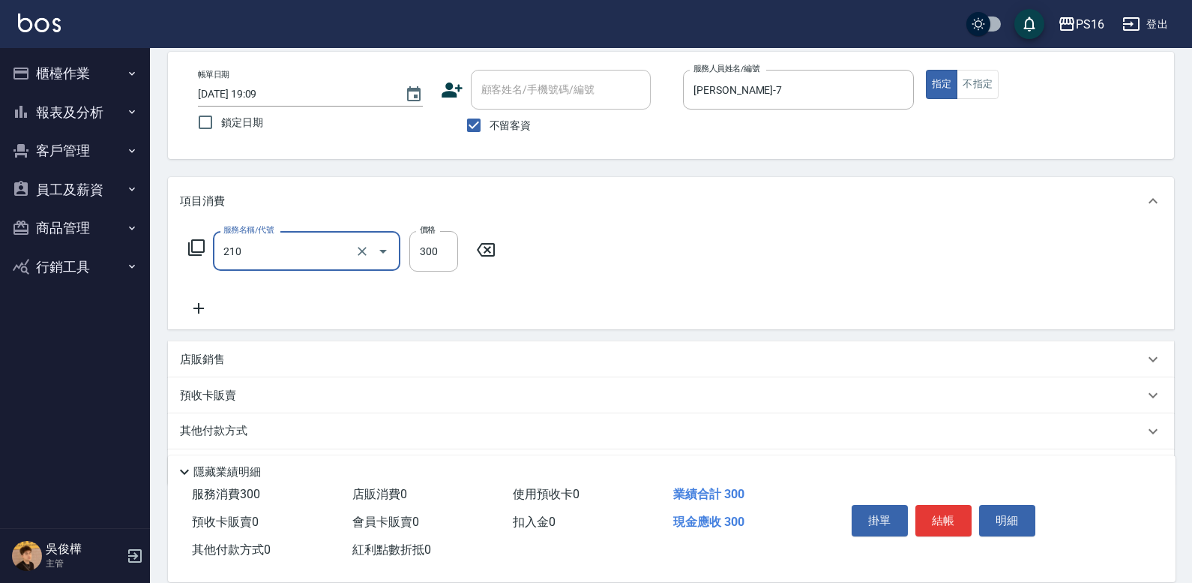
type input "歐娜洗髮精(210)"
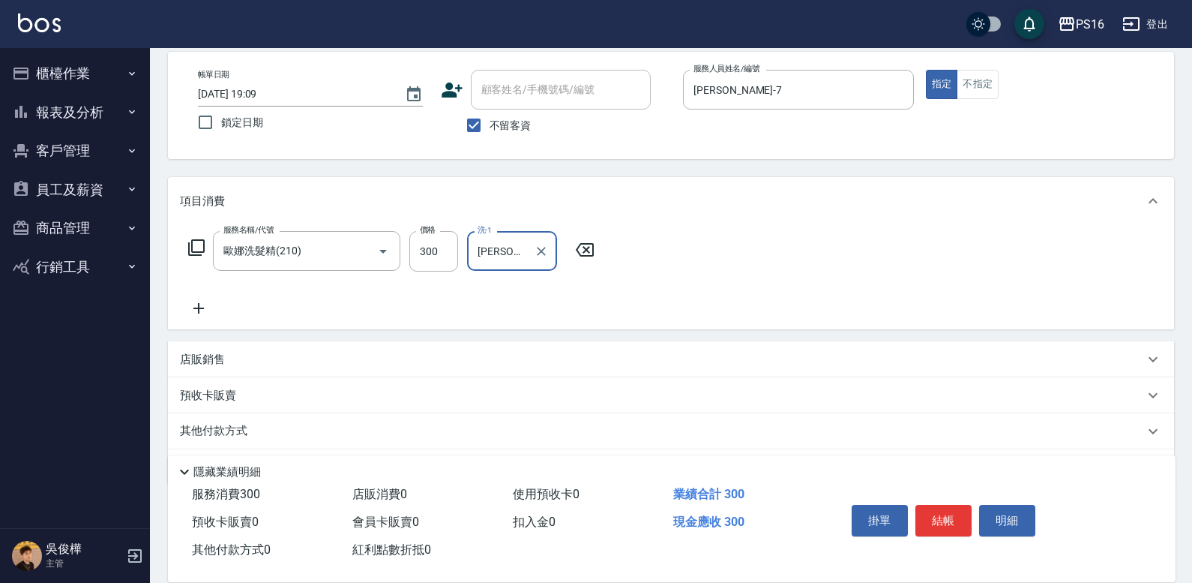
type input "[PERSON_NAME]-20"
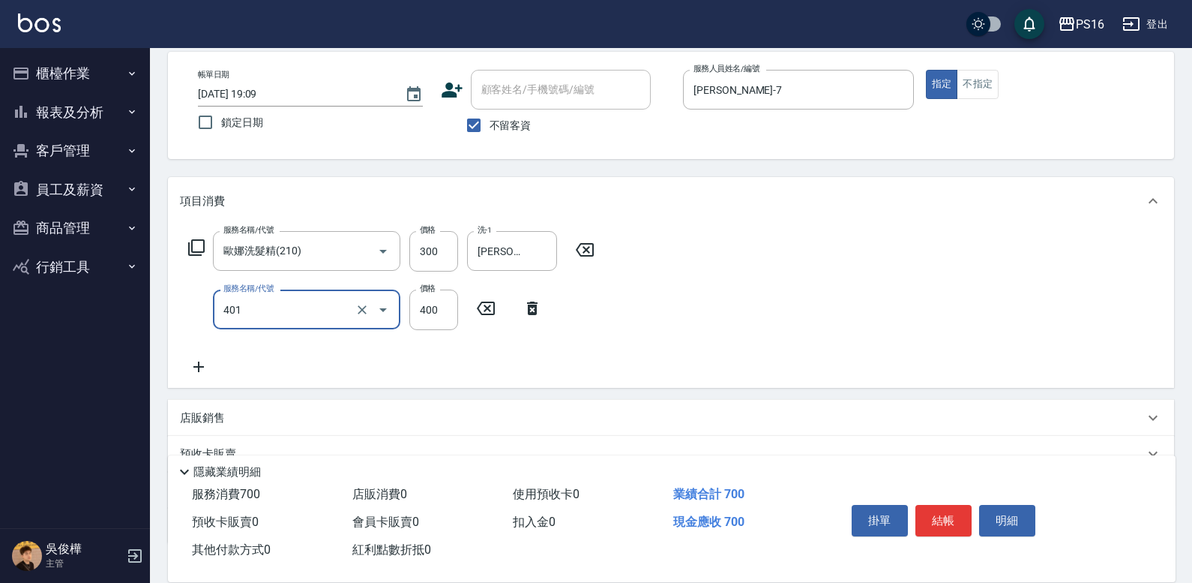
type input "剪髮(401)"
type input "350"
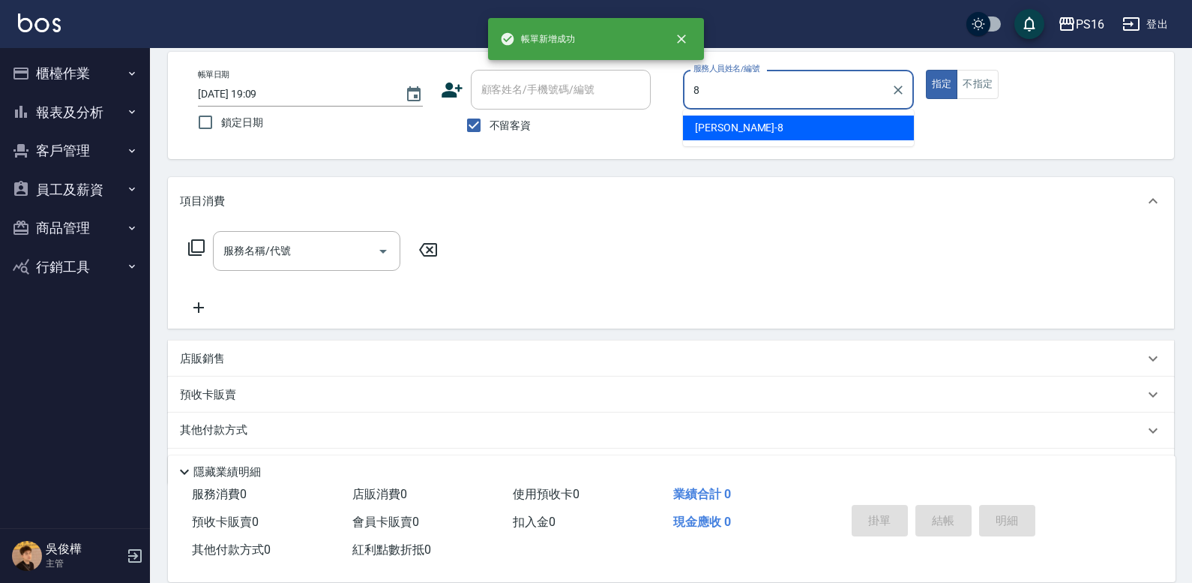
type input "[PERSON_NAME]-8"
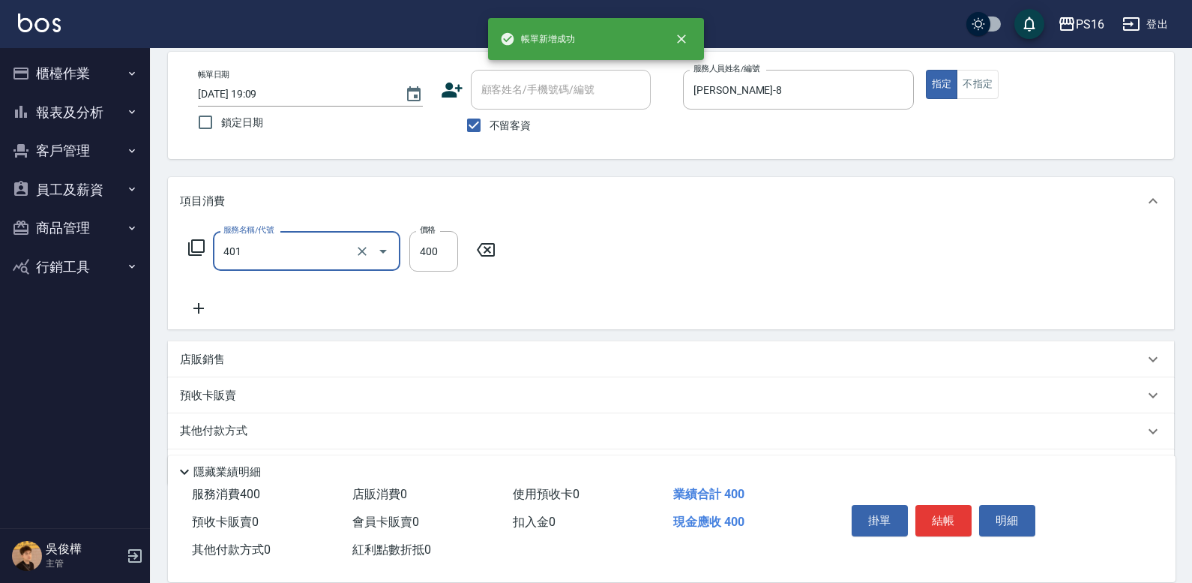
type input "剪髮(401)"
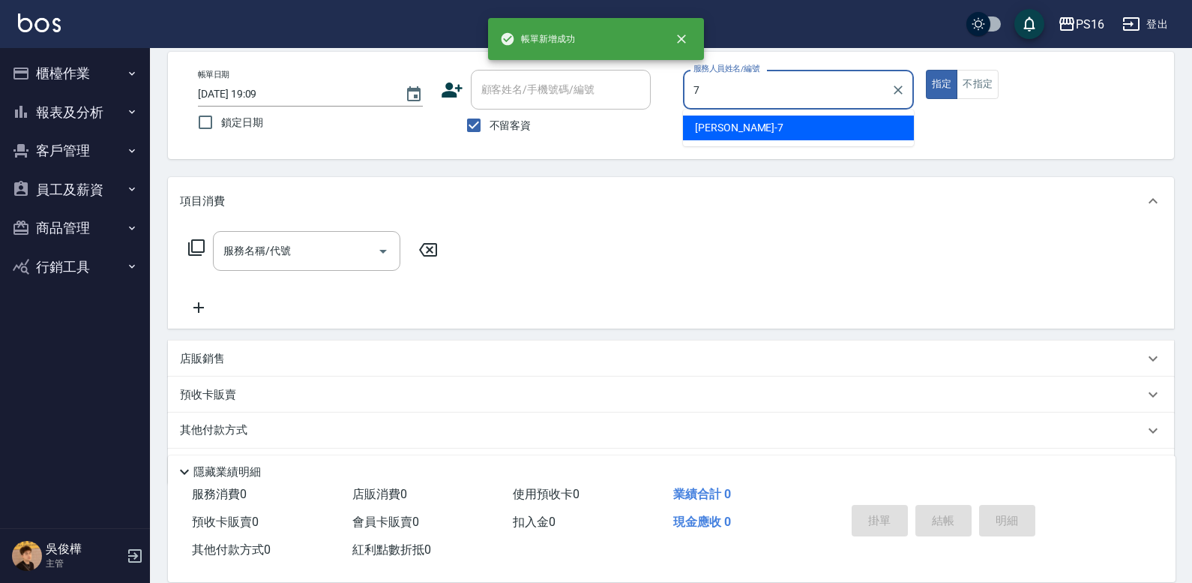
type input "[PERSON_NAME]-7"
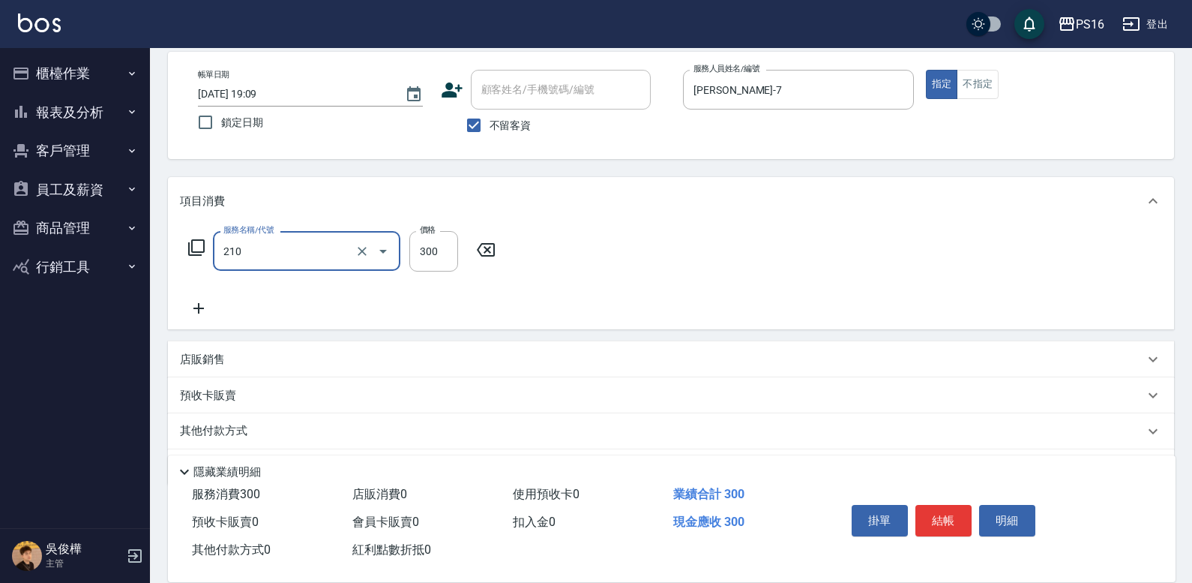
type input "歐娜洗髮精(210)"
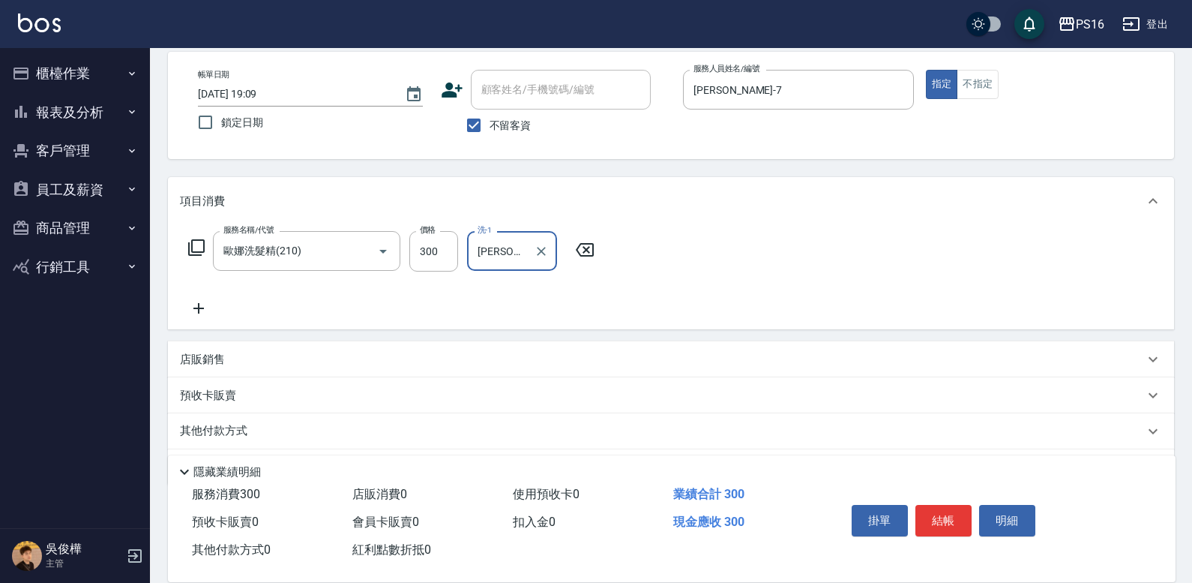
type input "[PERSON_NAME]-20"
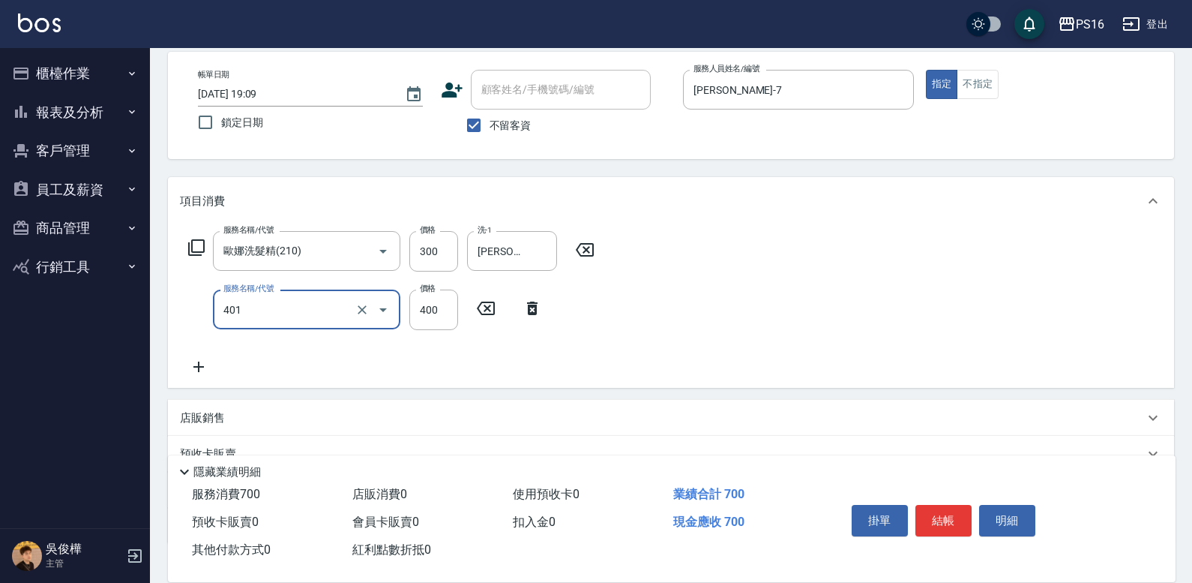
type input "剪髮(401)"
type input "350"
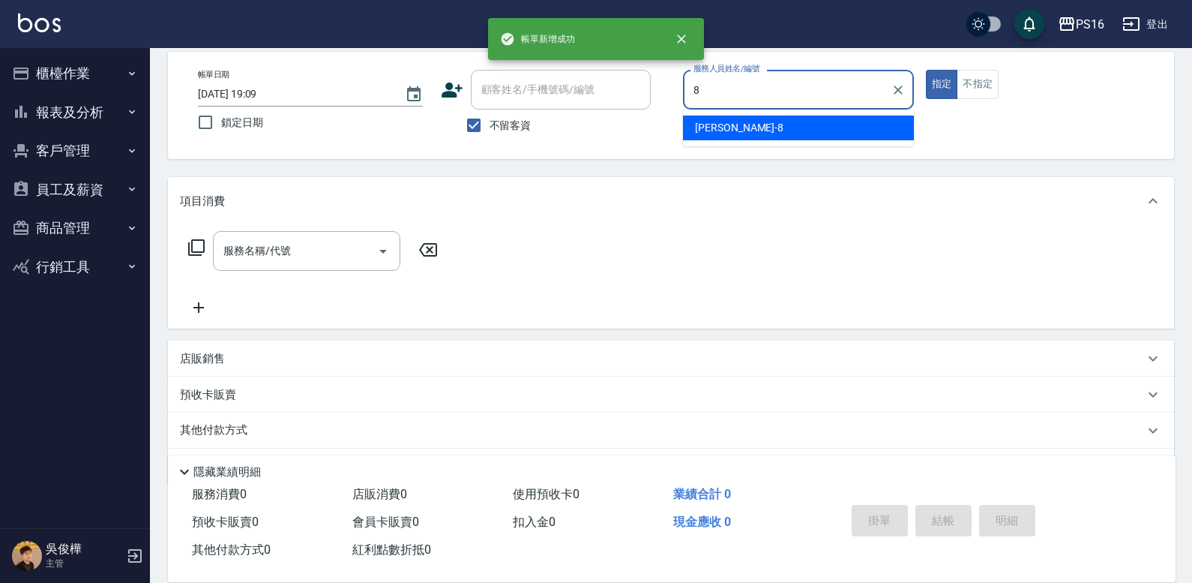
type input "[PERSON_NAME]-8"
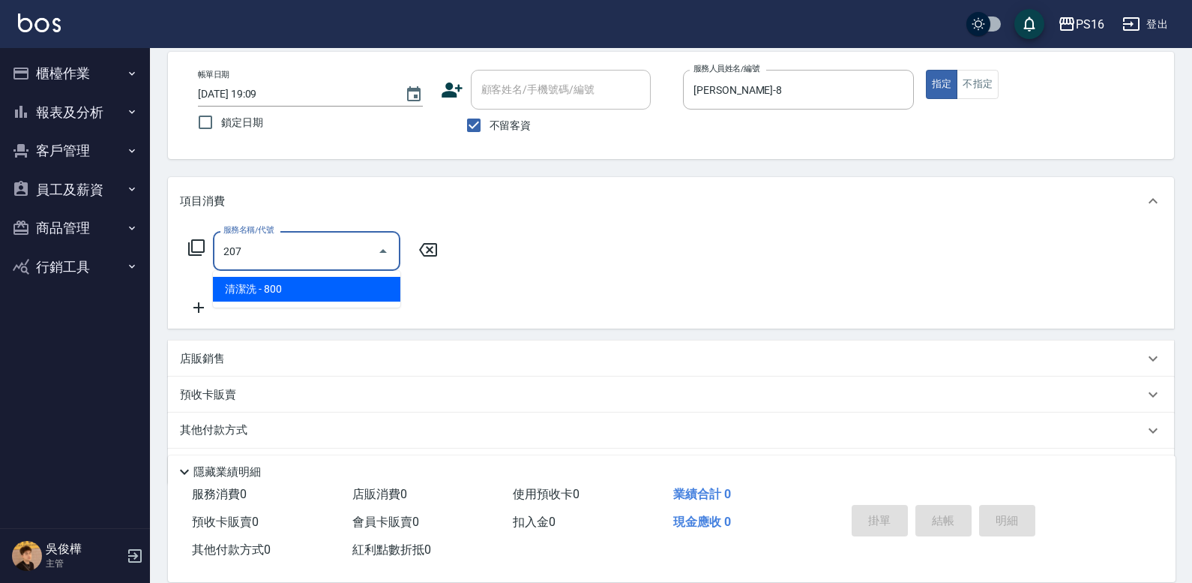
type input "清潔洗(207)"
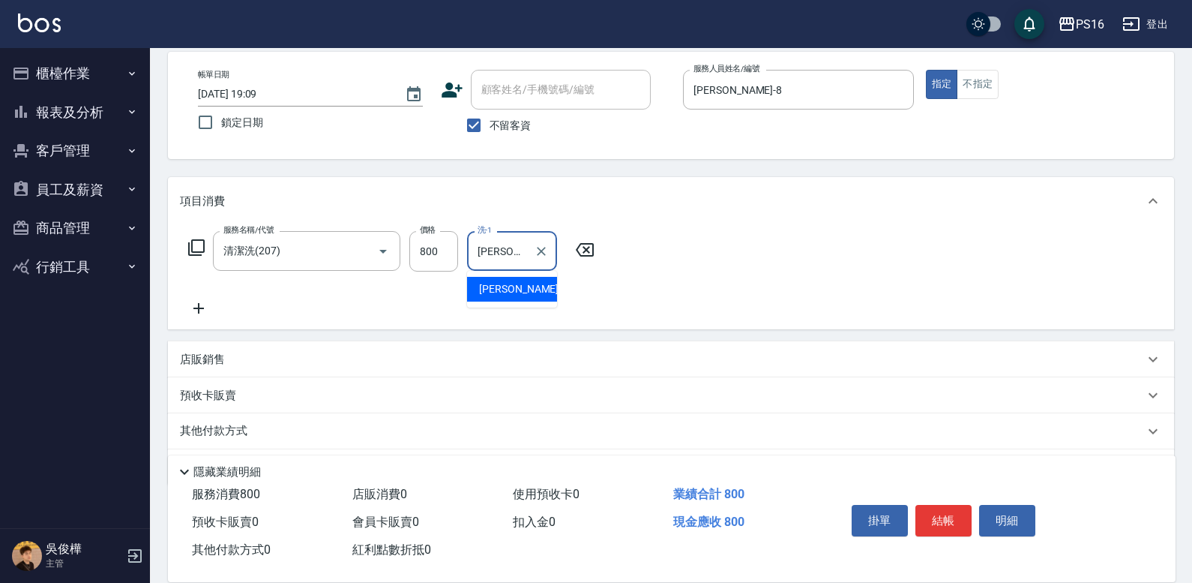
type input "[PERSON_NAME]-3"
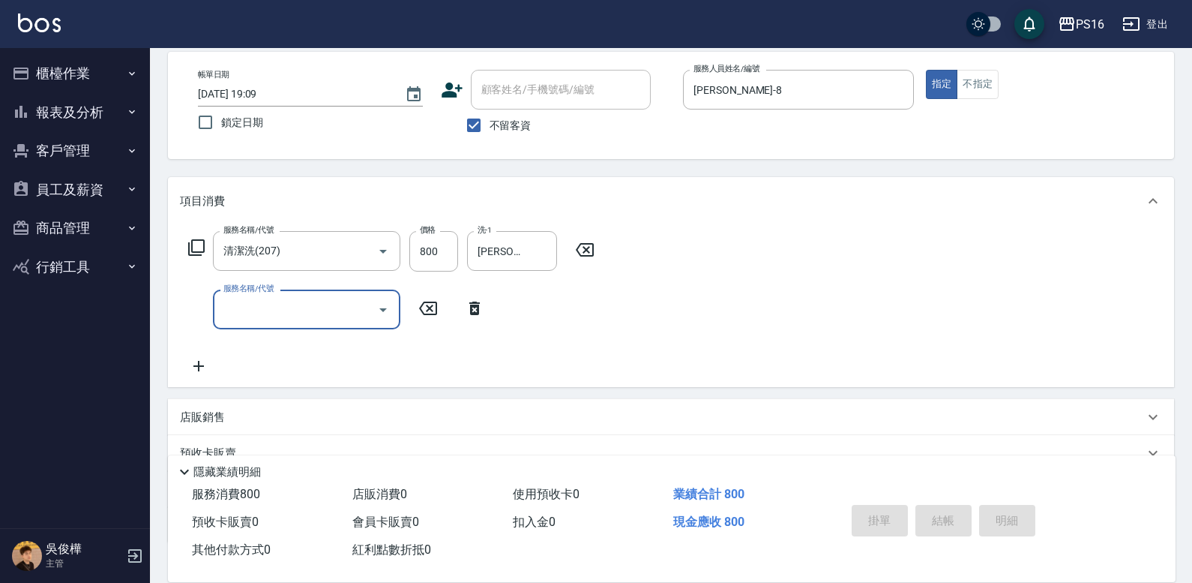
type input "[DATE] 19:10"
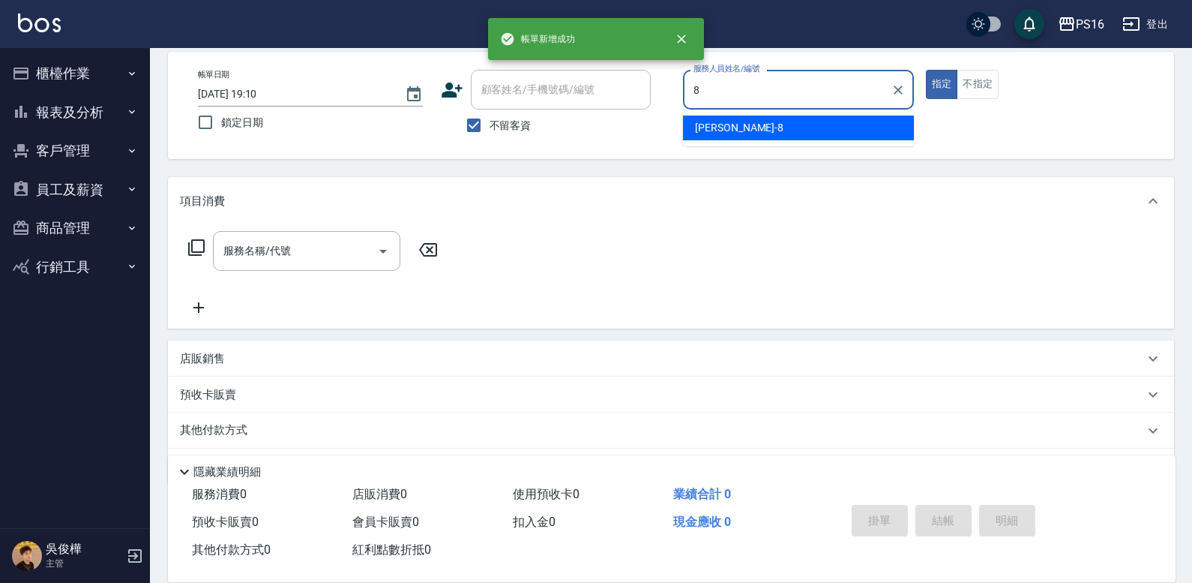
type input "[PERSON_NAME]-8"
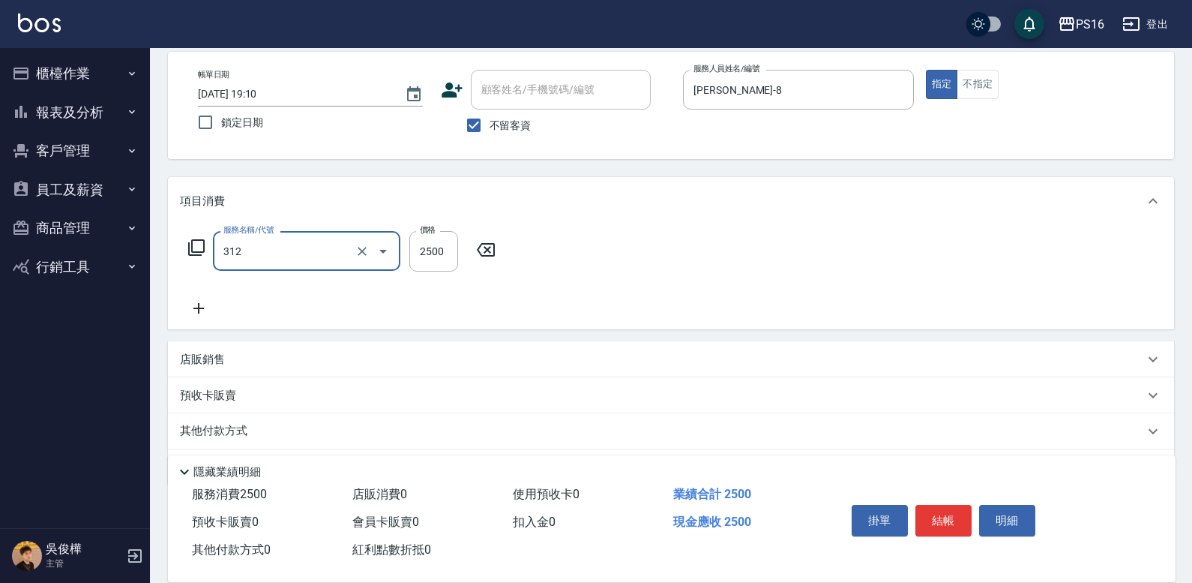
type input "有氧水離子燙2500(312)"
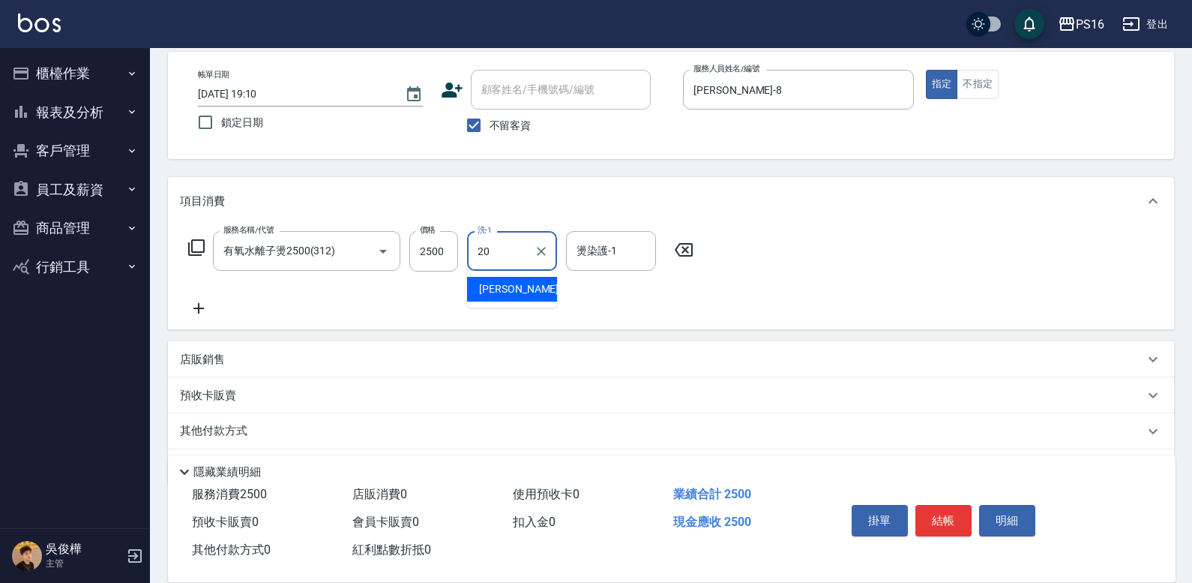
type input "[PERSON_NAME]-20"
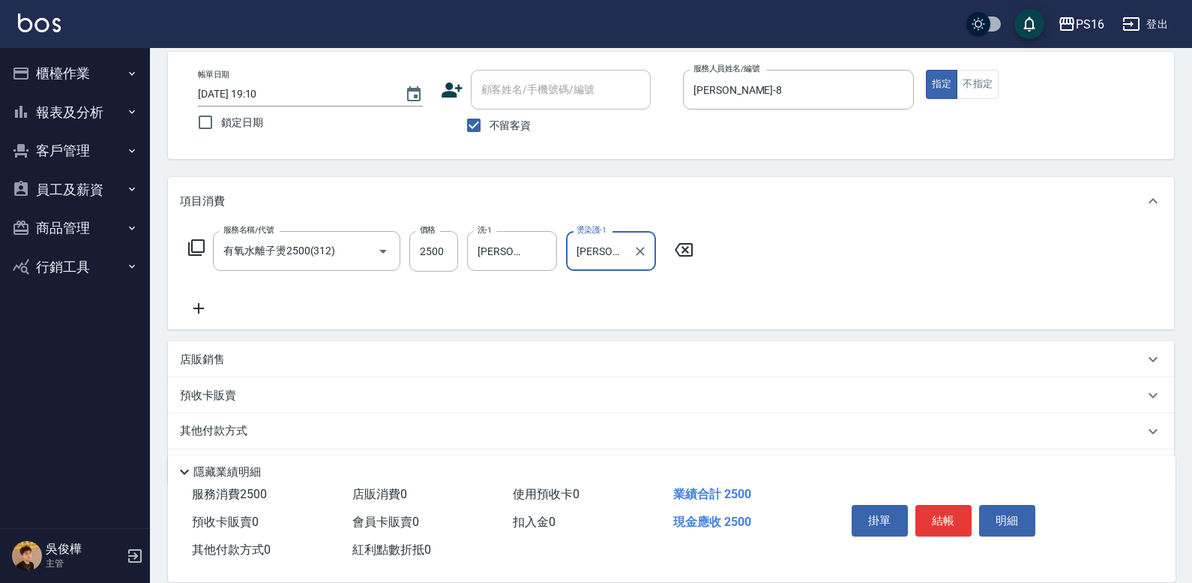
type input "[PERSON_NAME]-20"
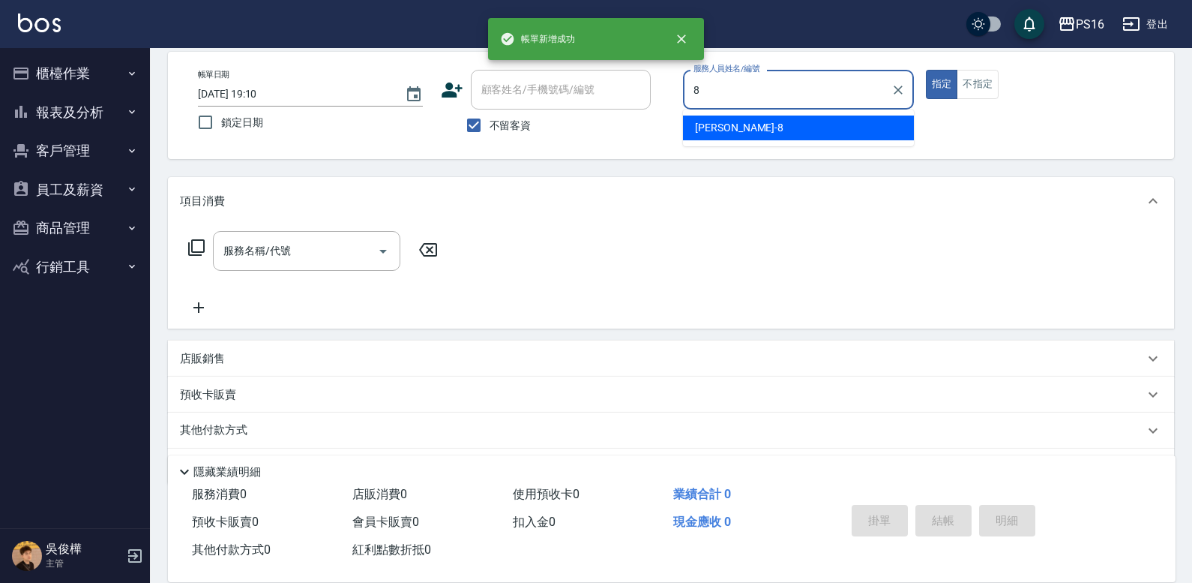
type input "[PERSON_NAME]-8"
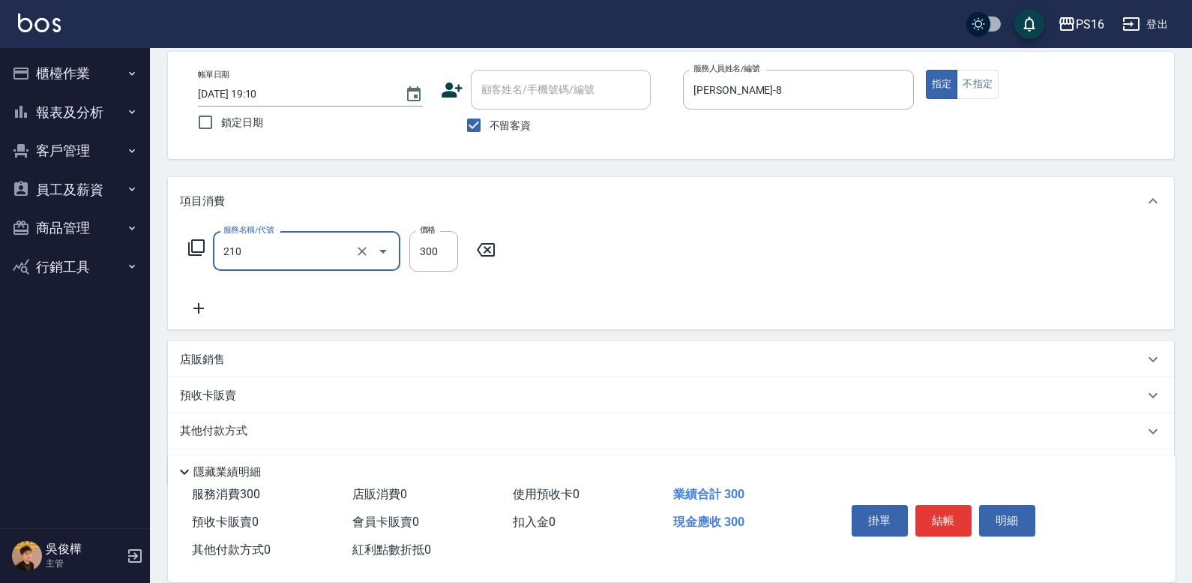
type input "歐娜洗髮精(210)"
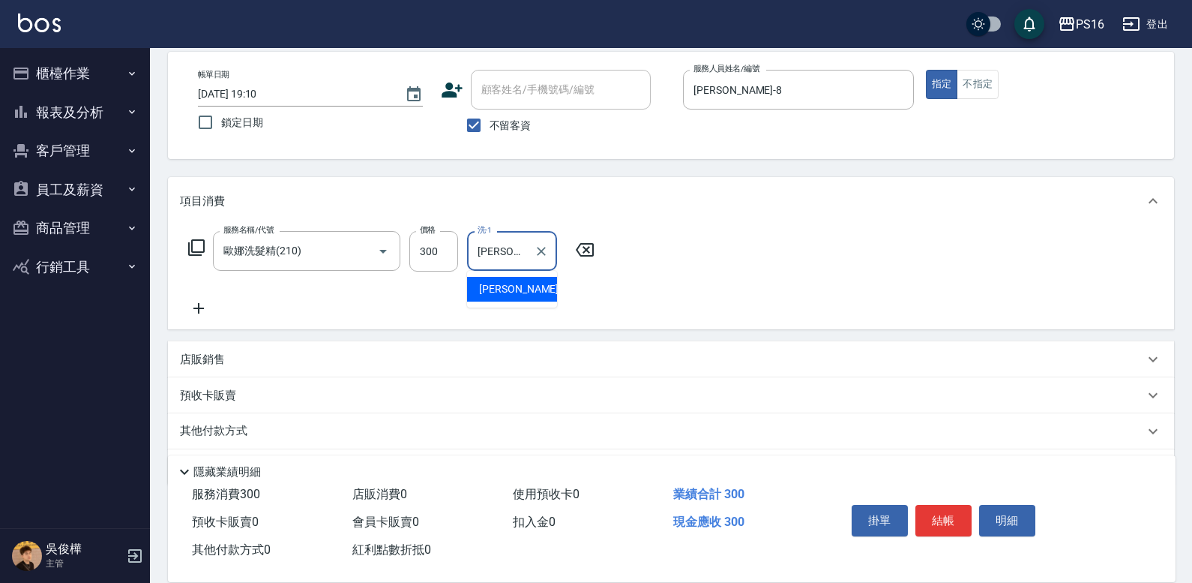
type input "[PERSON_NAME]-21"
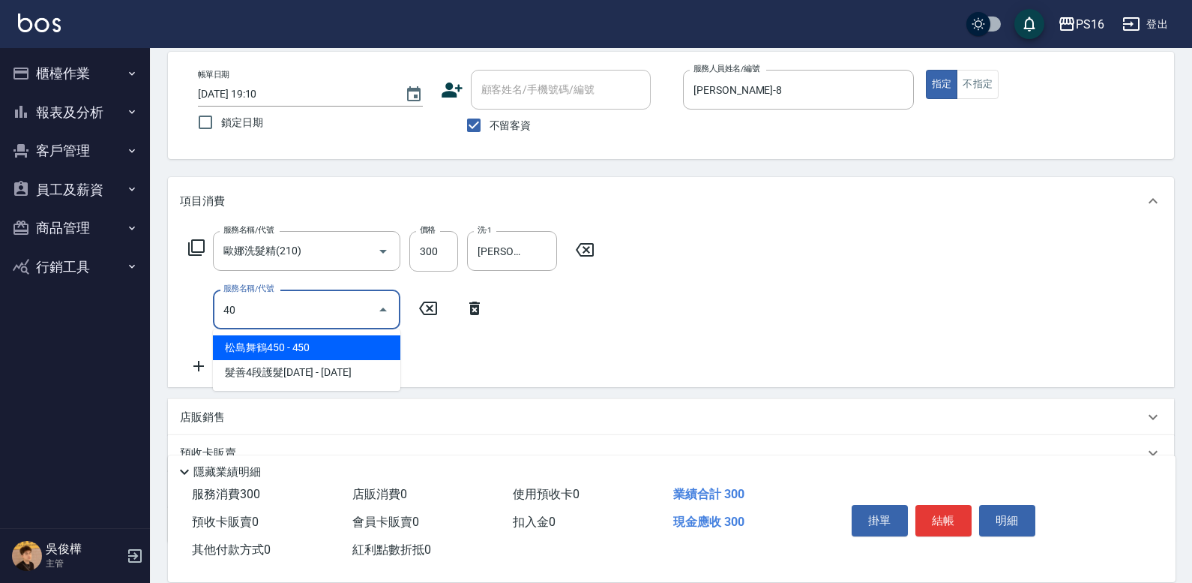
type input "401"
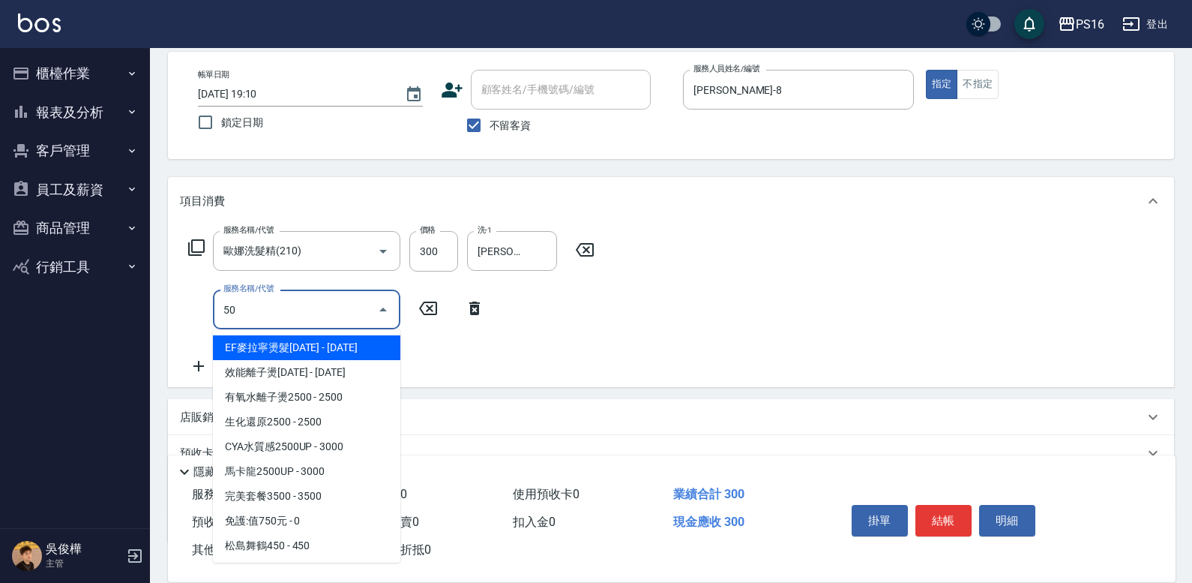
type input "5"
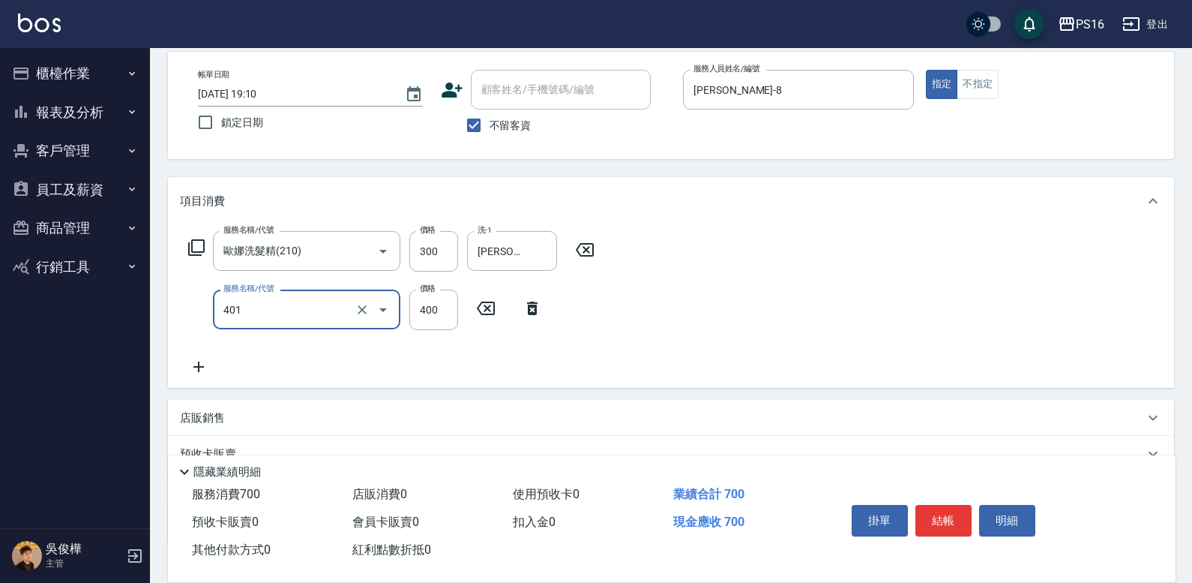
type input "剪髮(401)"
type input "250"
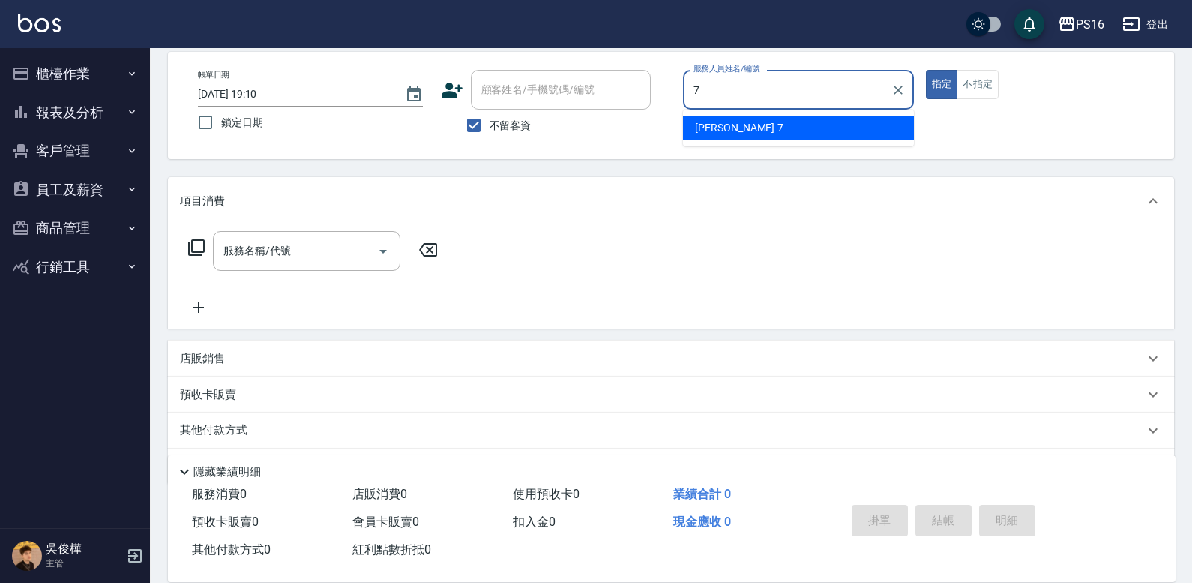
type input "[PERSON_NAME]-7"
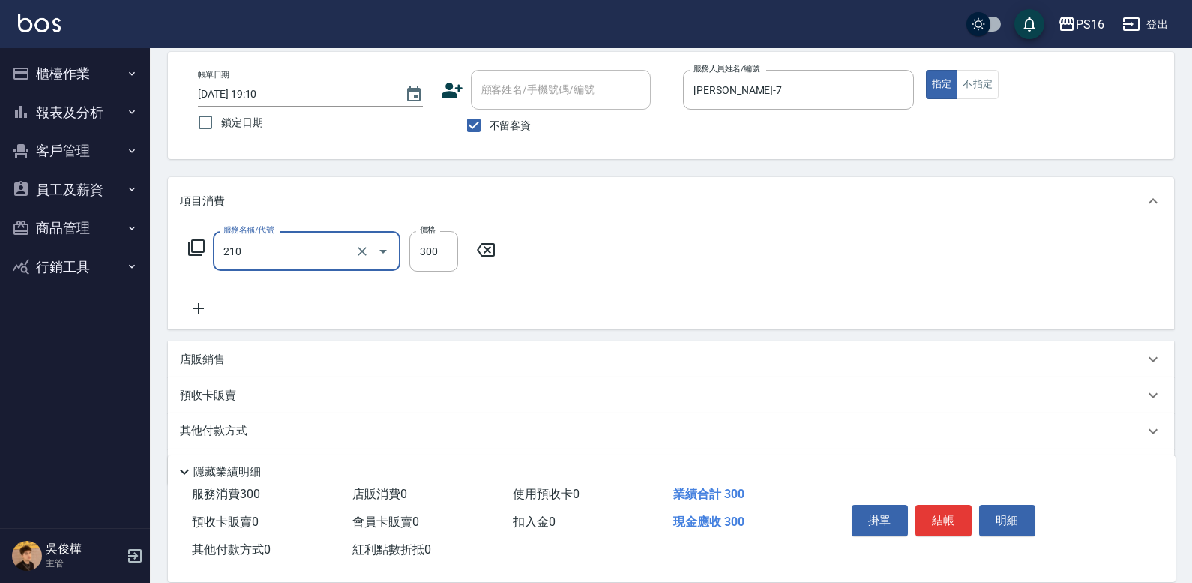
type input "歐娜洗髮精(210)"
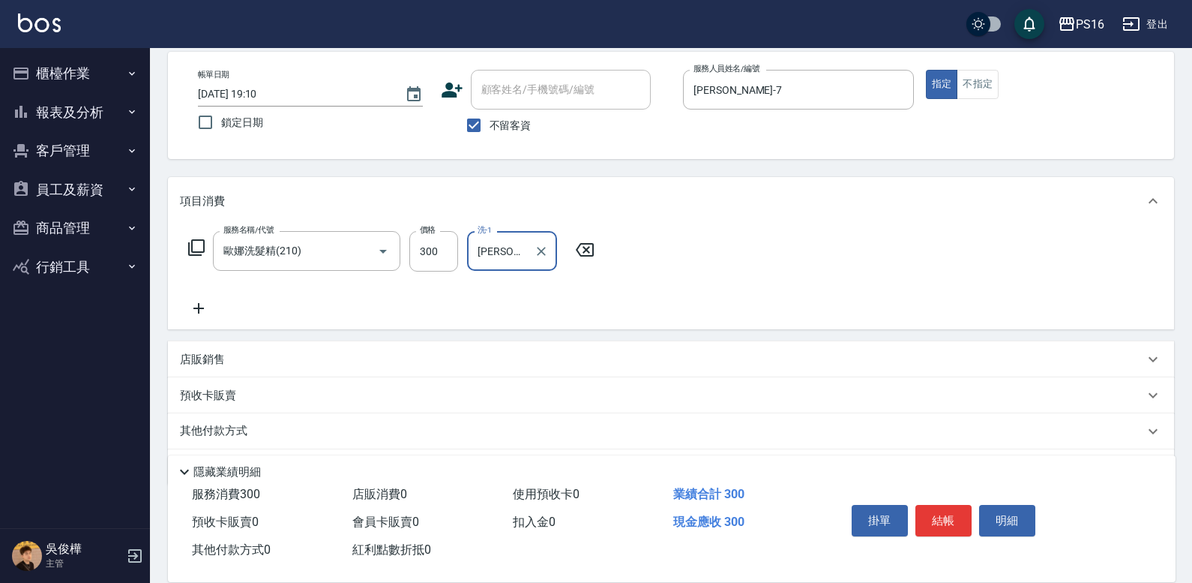
type input "[PERSON_NAME]-3"
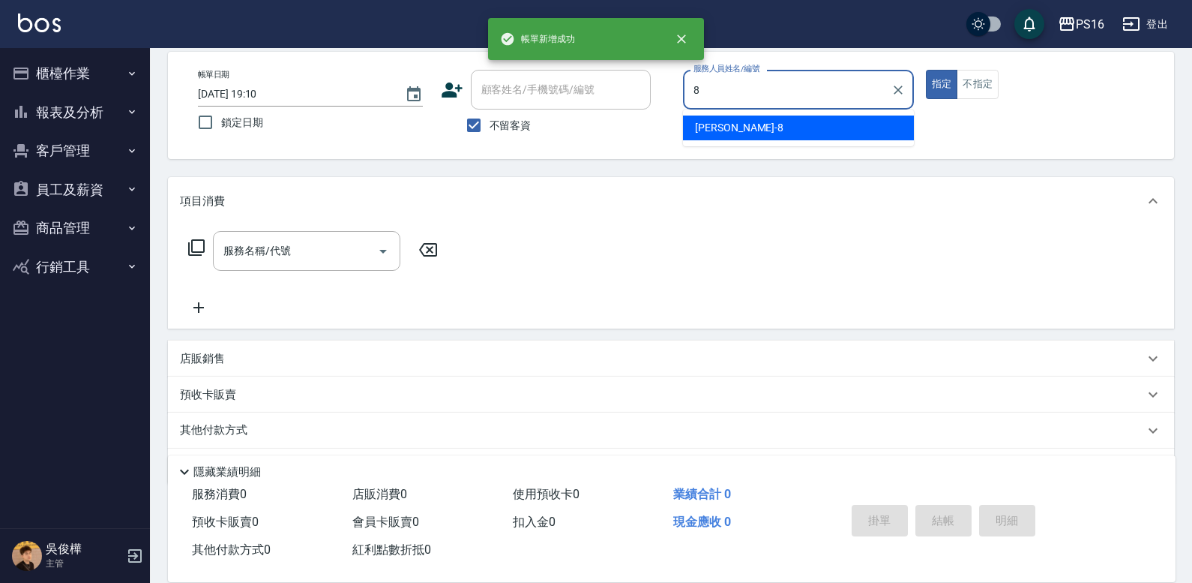
type input "[PERSON_NAME]-8"
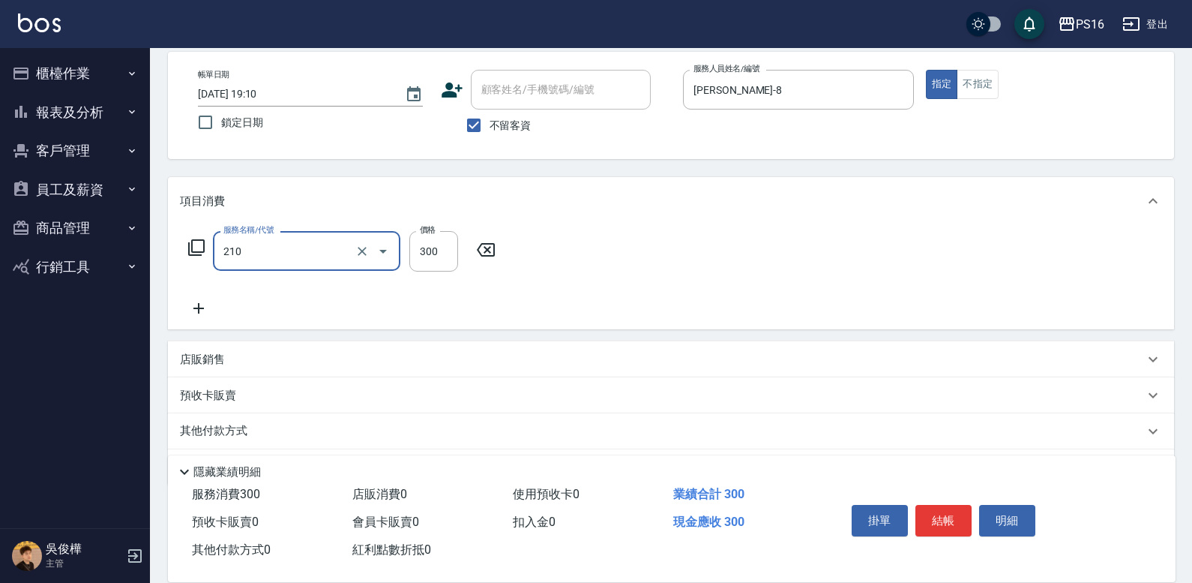
type input "歐娜洗髮精(210)"
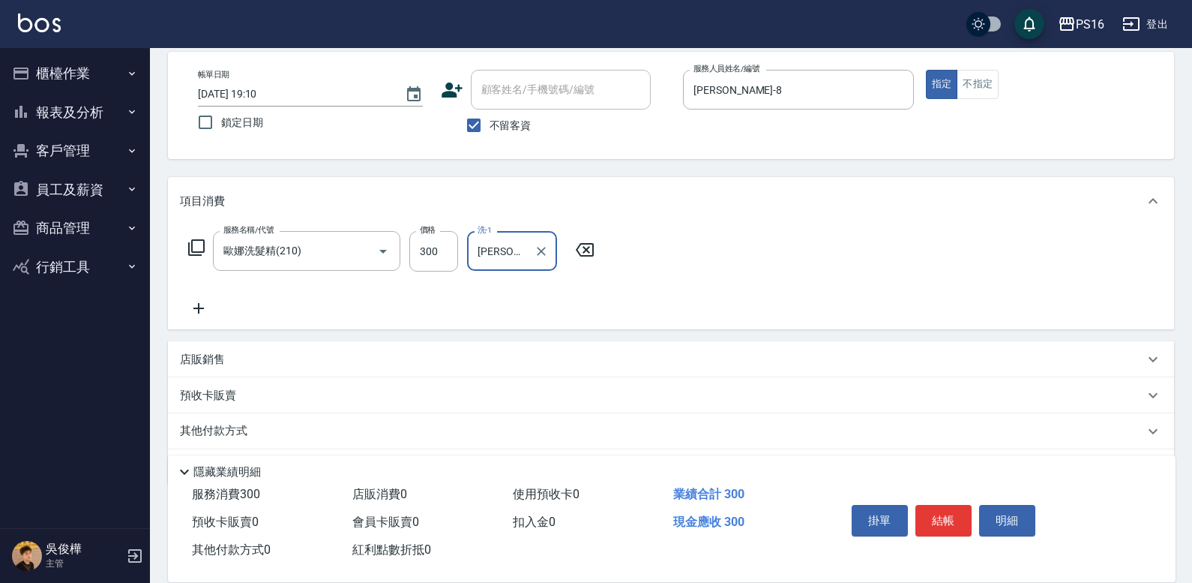
type input "[PERSON_NAME]-20"
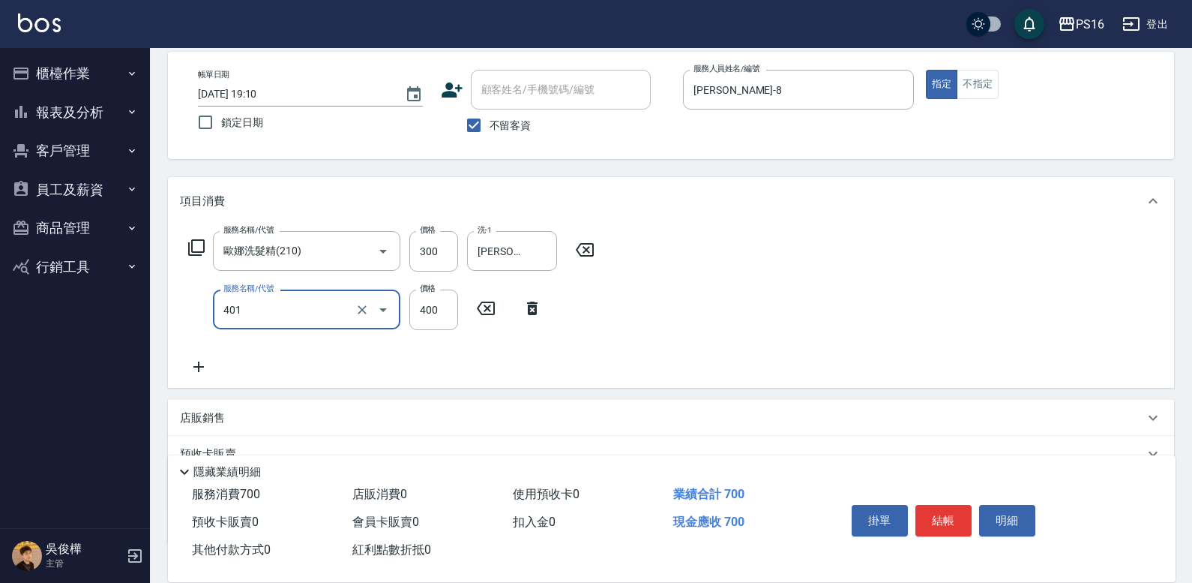
type input "剪髮(401)"
type input "250"
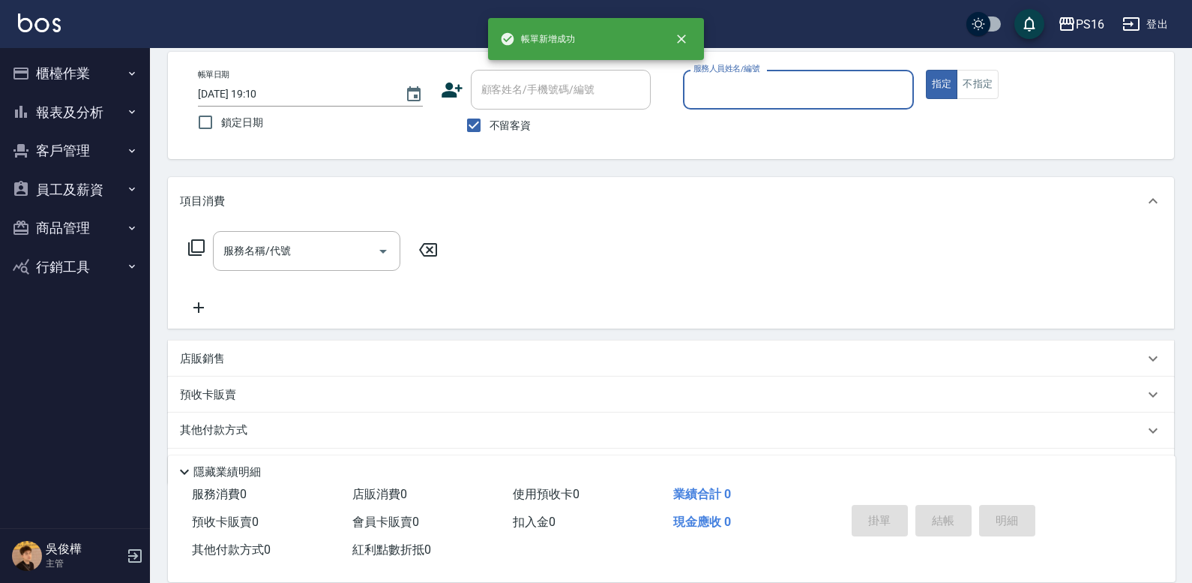
click at [56, 107] on button "報表及分析" at bounding box center [75, 112] width 138 height 39
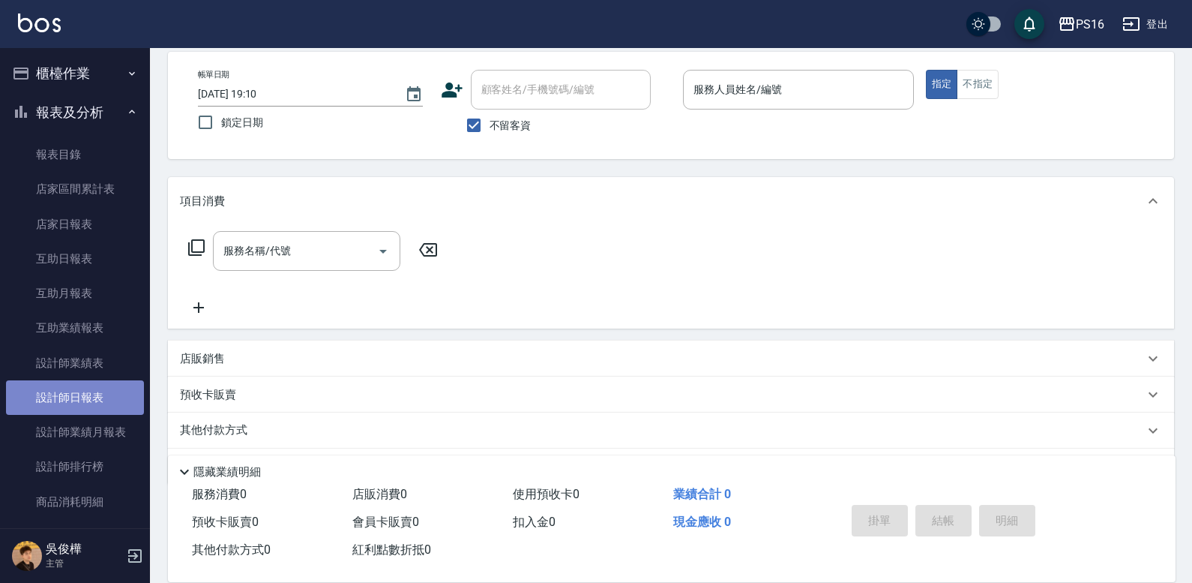
click at [98, 387] on link "設計師日報表" at bounding box center [75, 397] width 138 height 34
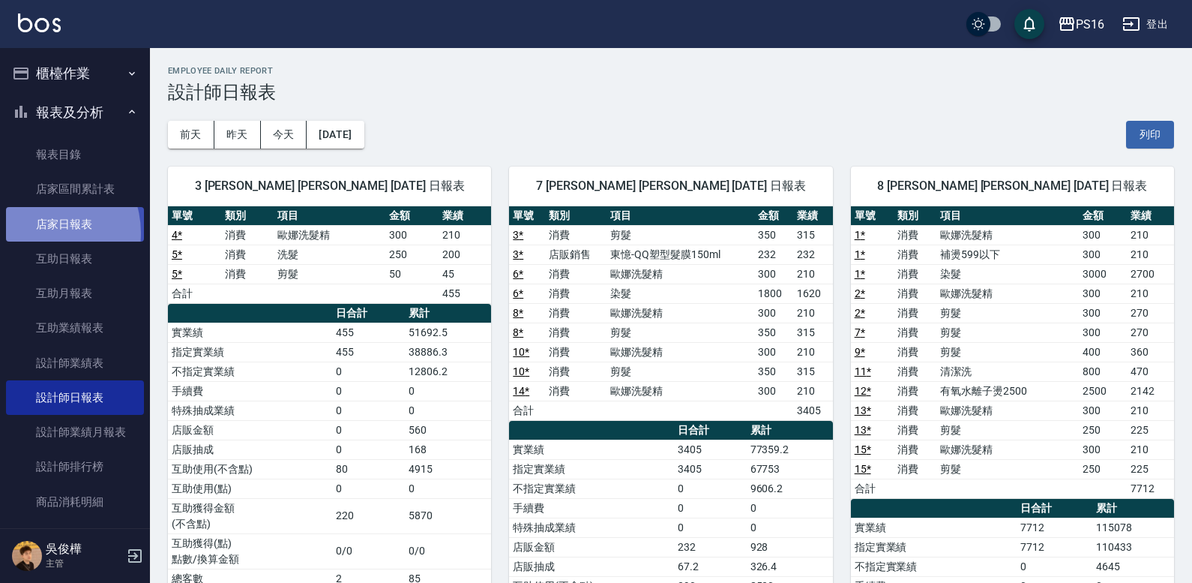
click at [40, 232] on link "店家日報表" at bounding box center [75, 224] width 138 height 34
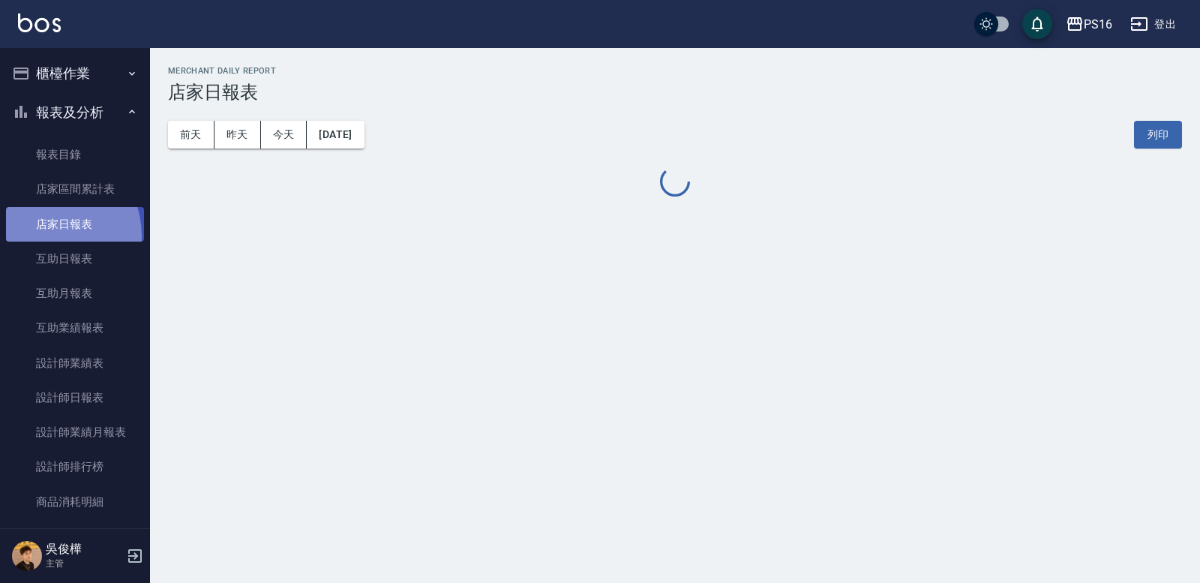
click at [46, 235] on link "店家日報表" at bounding box center [75, 224] width 138 height 34
click at [91, 221] on link "店家日報表" at bounding box center [75, 224] width 138 height 34
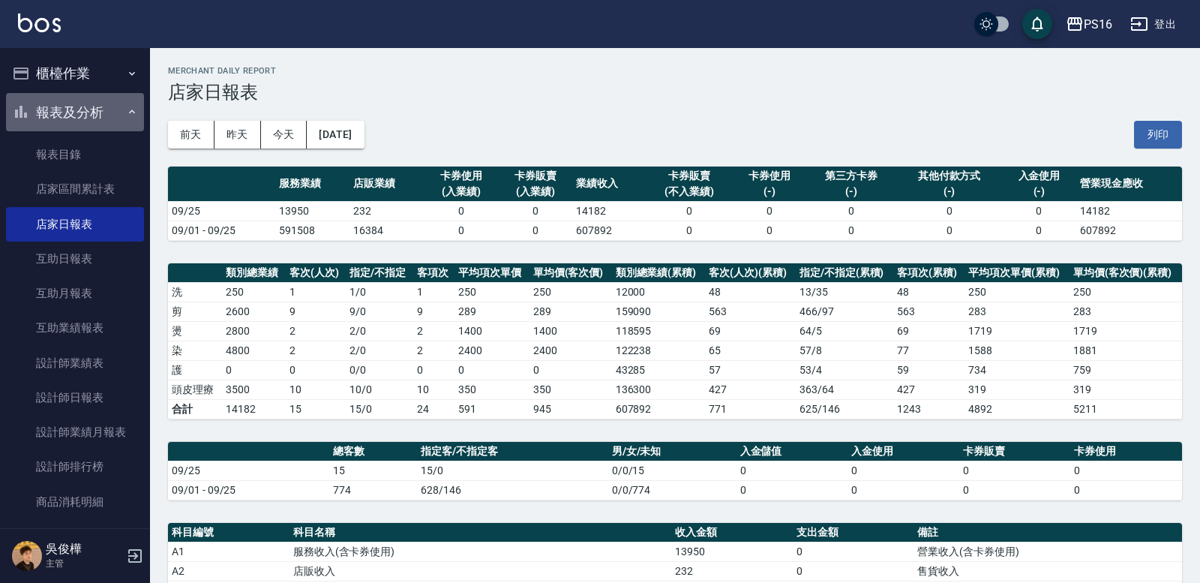
click at [118, 102] on button "報表及分析" at bounding box center [75, 112] width 138 height 39
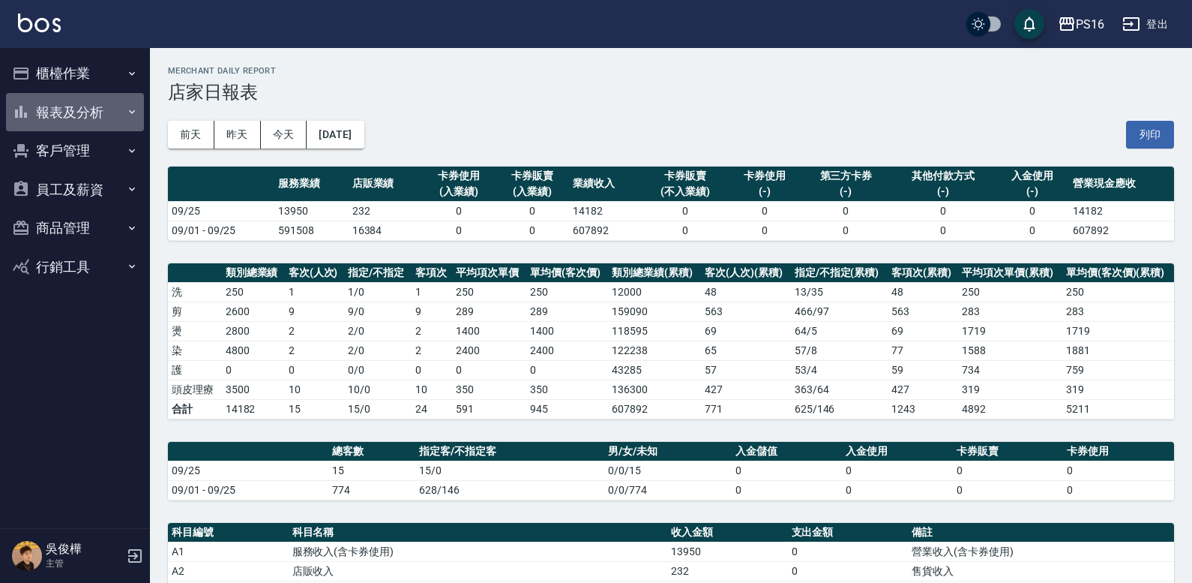
click at [97, 121] on button "報表及分析" at bounding box center [75, 112] width 138 height 39
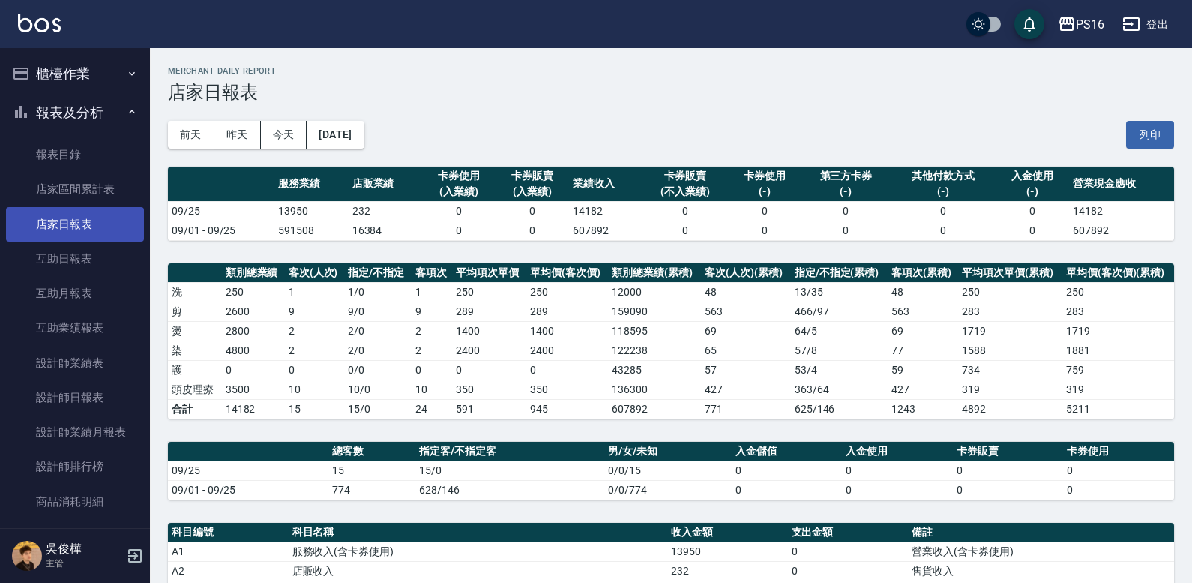
click at [91, 212] on link "店家日報表" at bounding box center [75, 224] width 138 height 34
click at [109, 104] on button "報表及分析" at bounding box center [75, 112] width 138 height 39
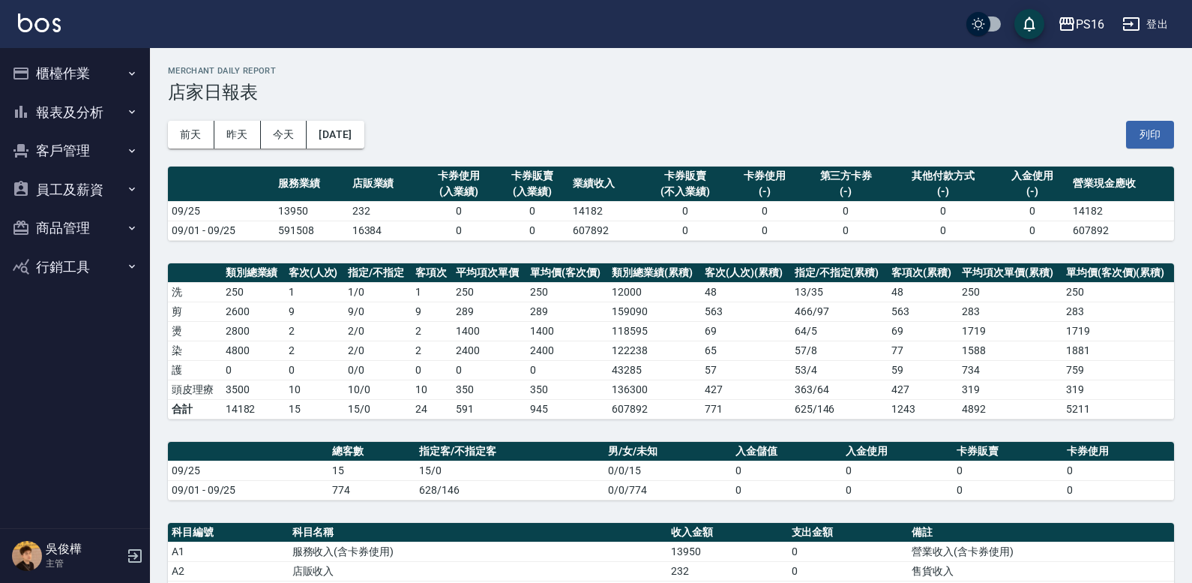
click at [113, 56] on button "櫃檯作業" at bounding box center [75, 73] width 138 height 39
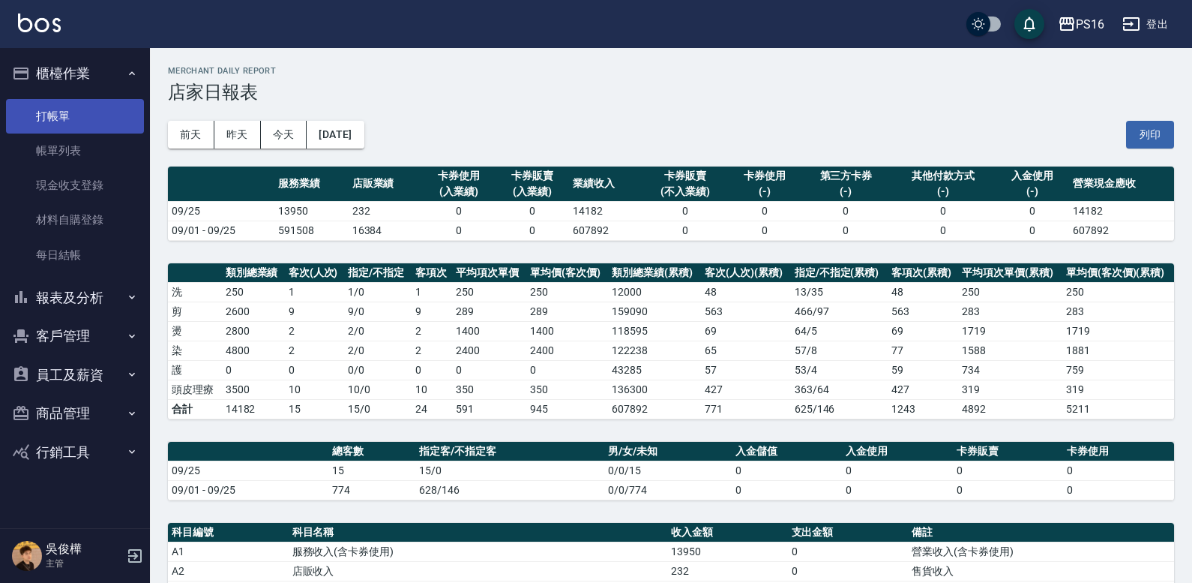
click at [100, 110] on link "打帳單" at bounding box center [75, 116] width 138 height 34
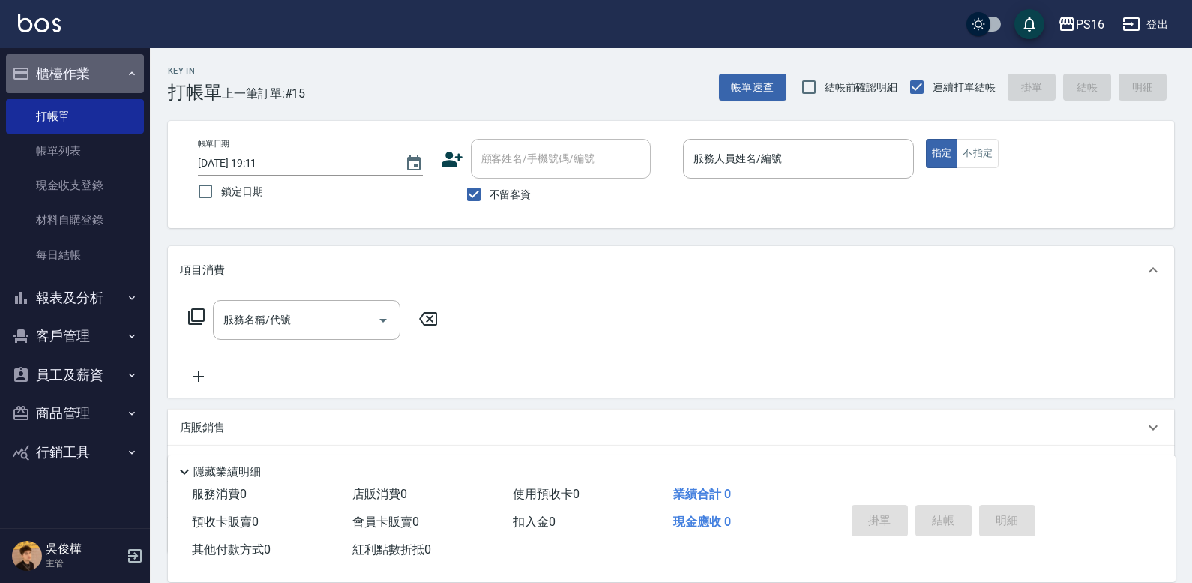
click at [105, 66] on button "櫃檯作業" at bounding box center [75, 73] width 138 height 39
